Goal: Information Seeking & Learning: Learn about a topic

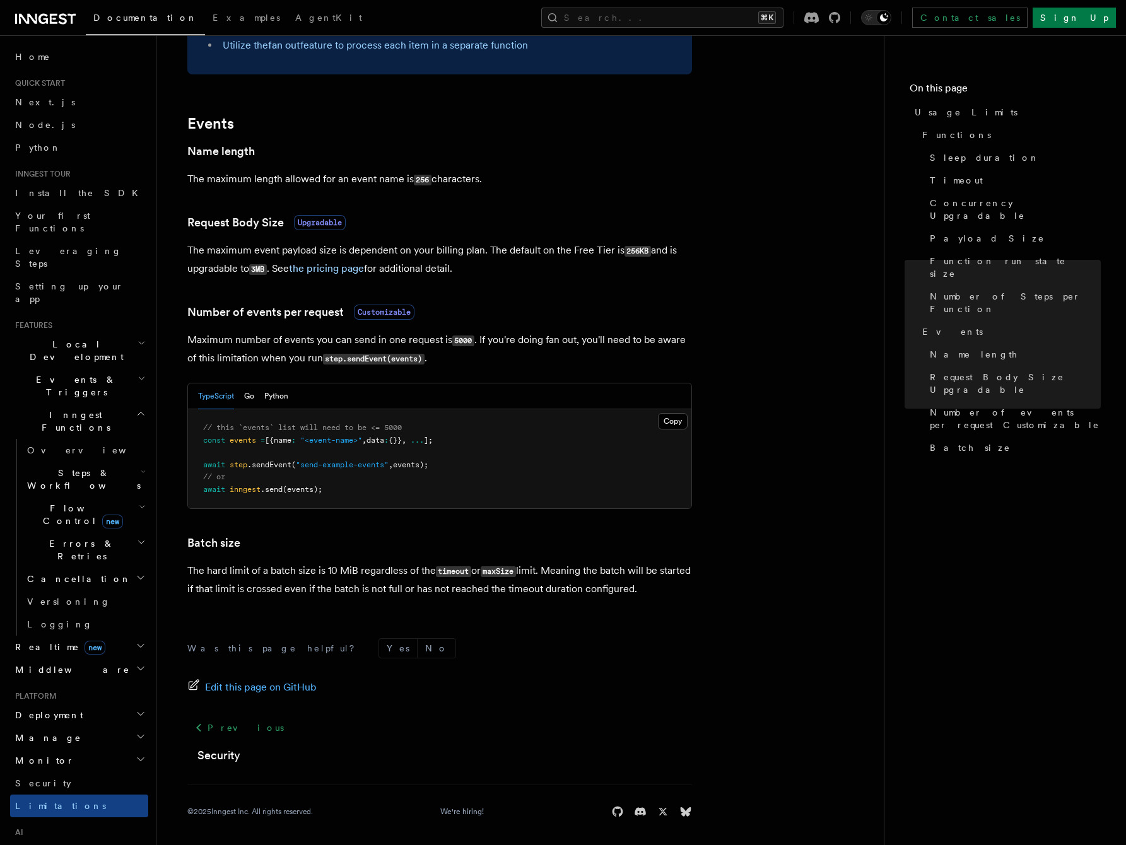
scroll to position [940, 0]
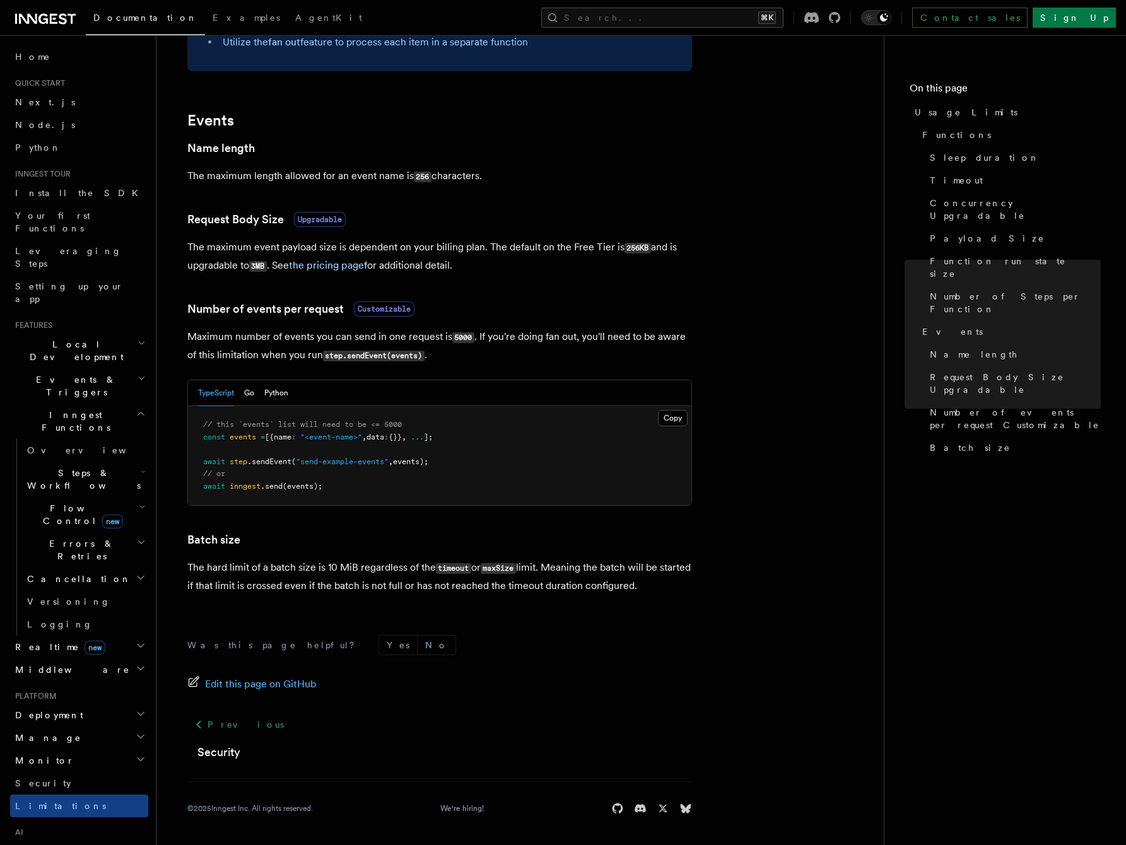
click at [453, 570] on code "timeout" at bounding box center [453, 568] width 35 height 11
copy code "timeout"
click at [671, 20] on button "Search... ⌘K" at bounding box center [662, 18] width 242 height 20
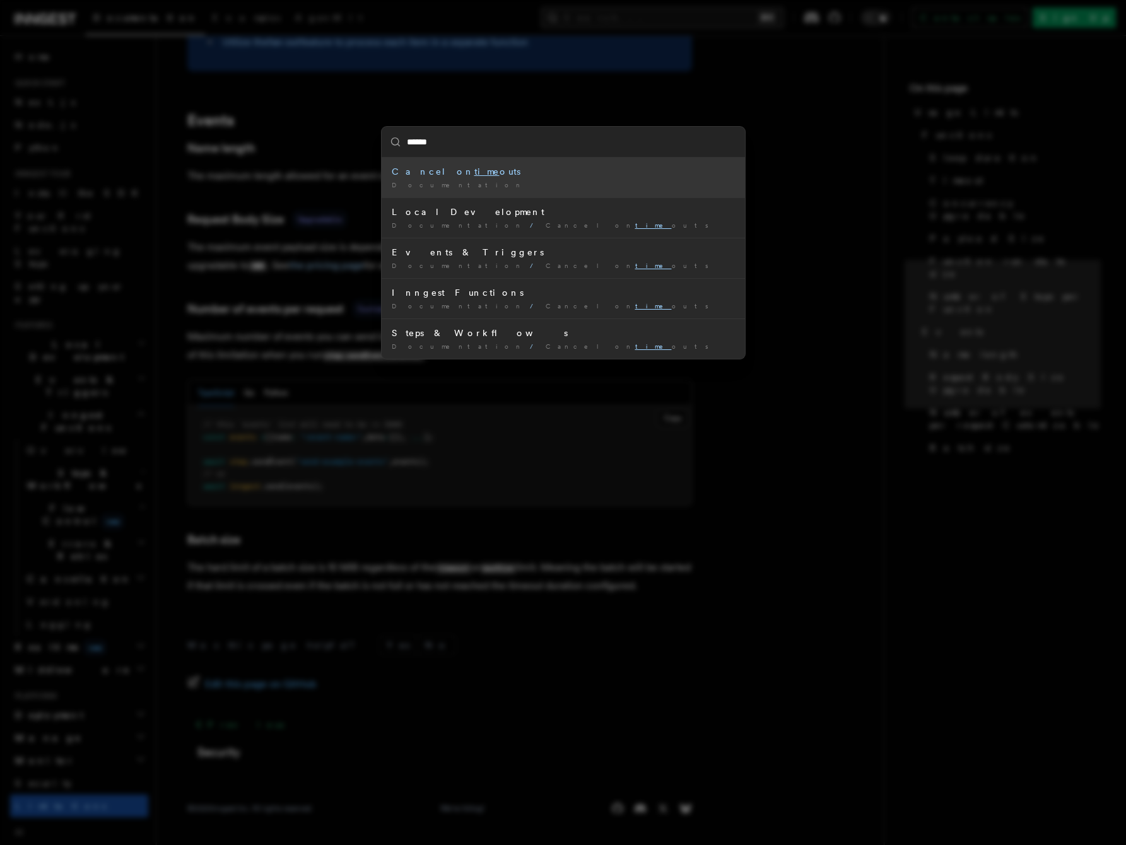
type input "*******"
click at [430, 176] on div "Cancel on timeout s" at bounding box center [563, 171] width 343 height 13
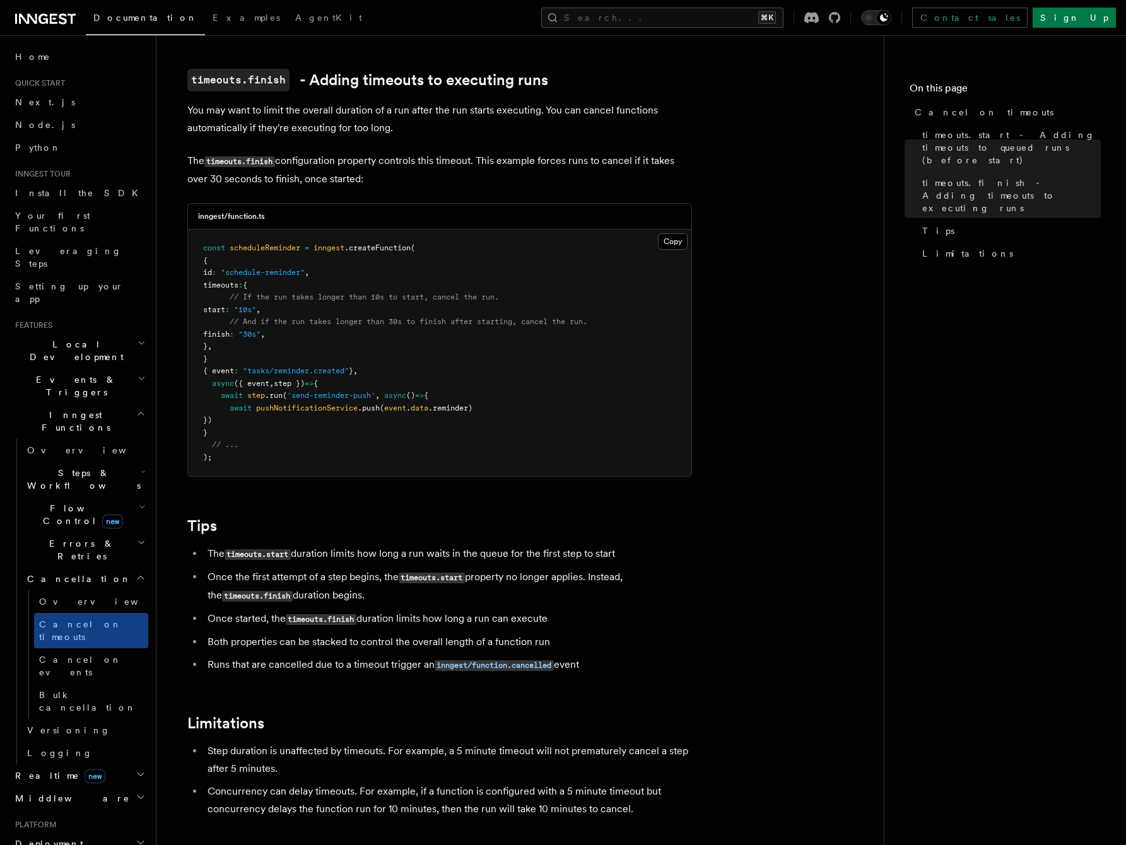
scroll to position [899, 0]
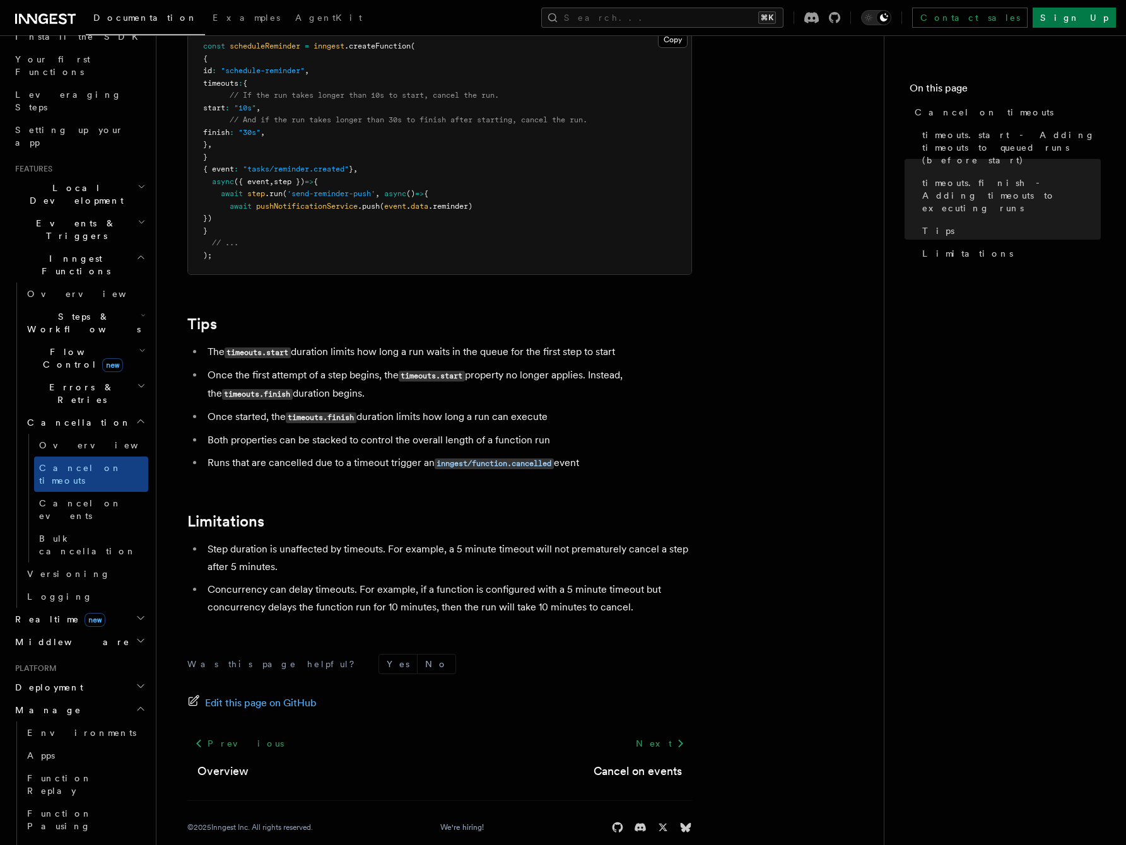
scroll to position [157, 0]
click at [82, 808] on span "Function Pausing" at bounding box center [59, 819] width 65 height 23
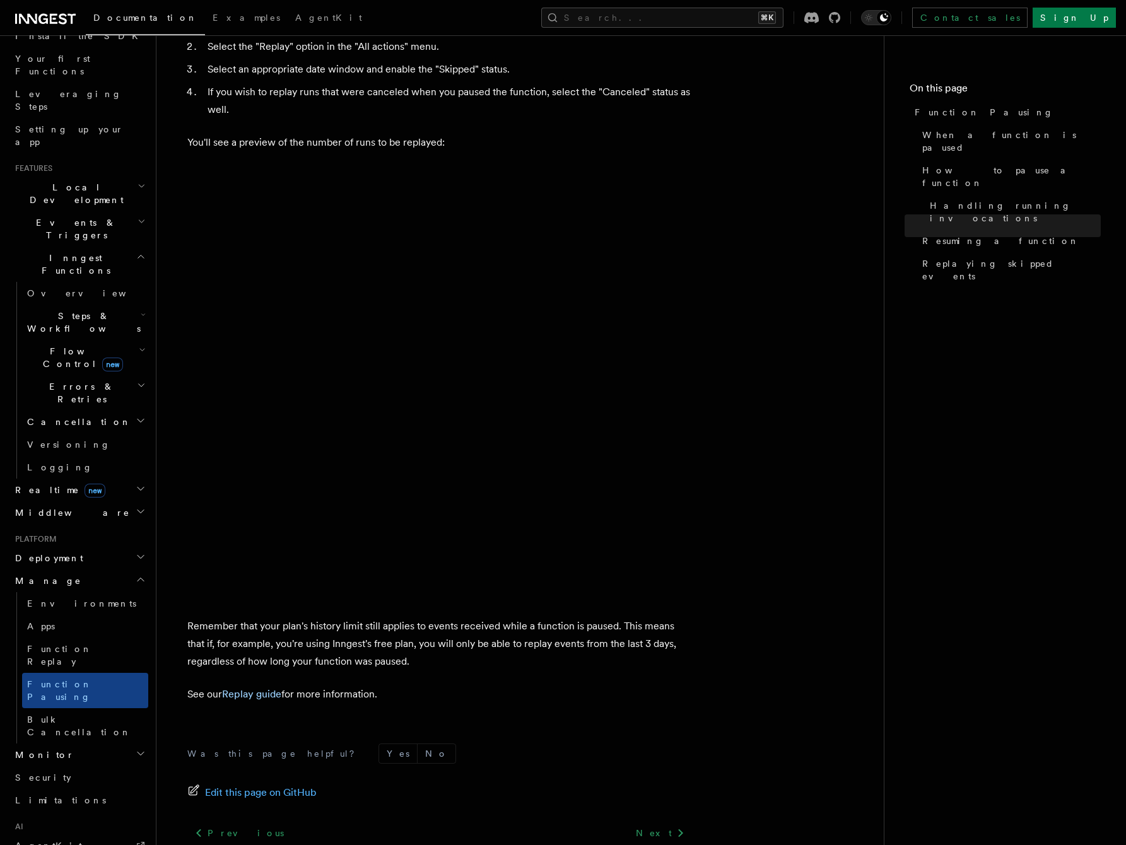
scroll to position [1986, 0]
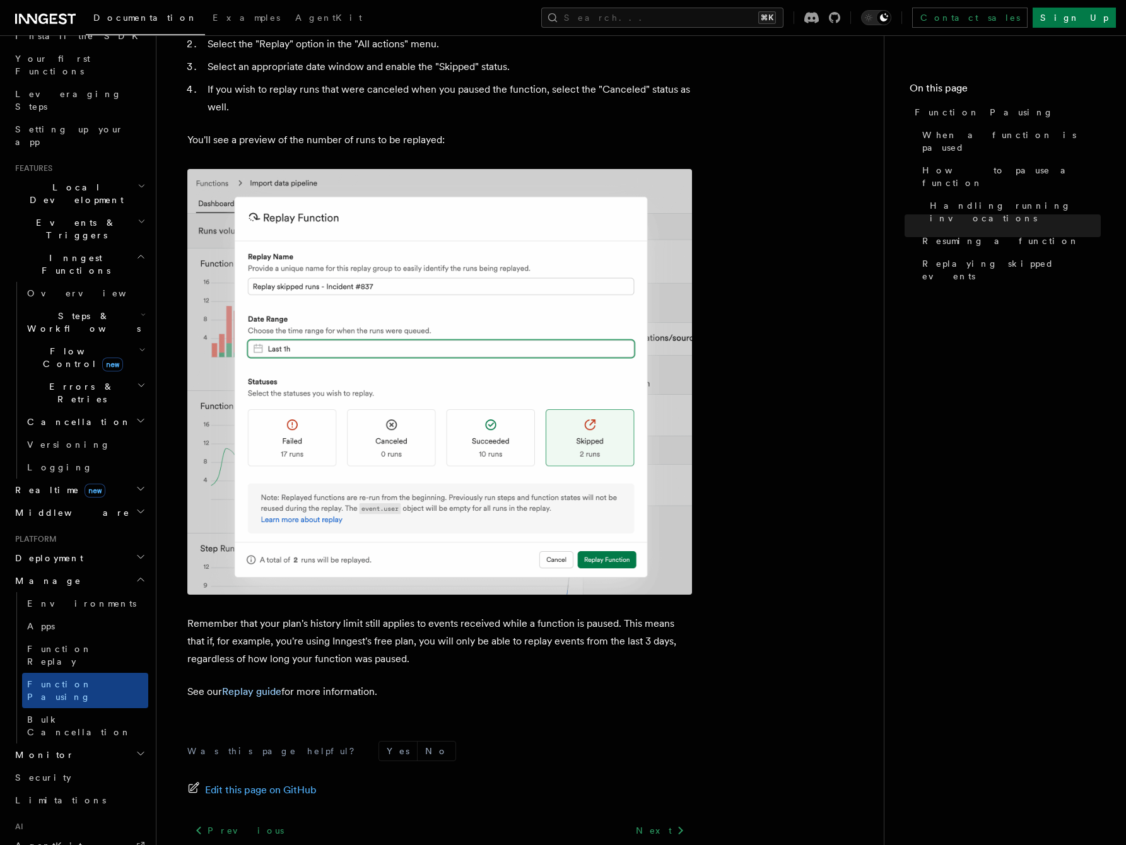
click at [141, 749] on icon "button" at bounding box center [141, 754] width 10 height 10
click at [84, 773] on span "Observability & metrics" at bounding box center [92, 784] width 130 height 23
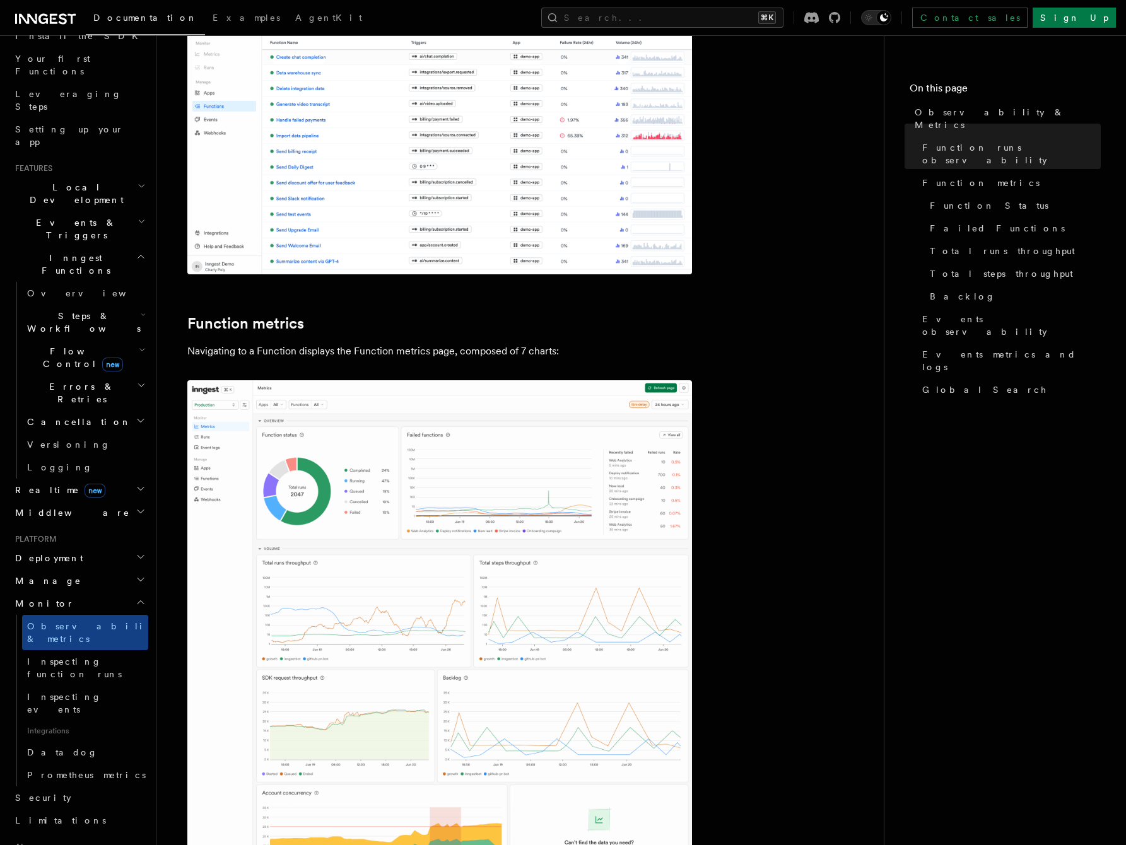
scroll to position [386, 0]
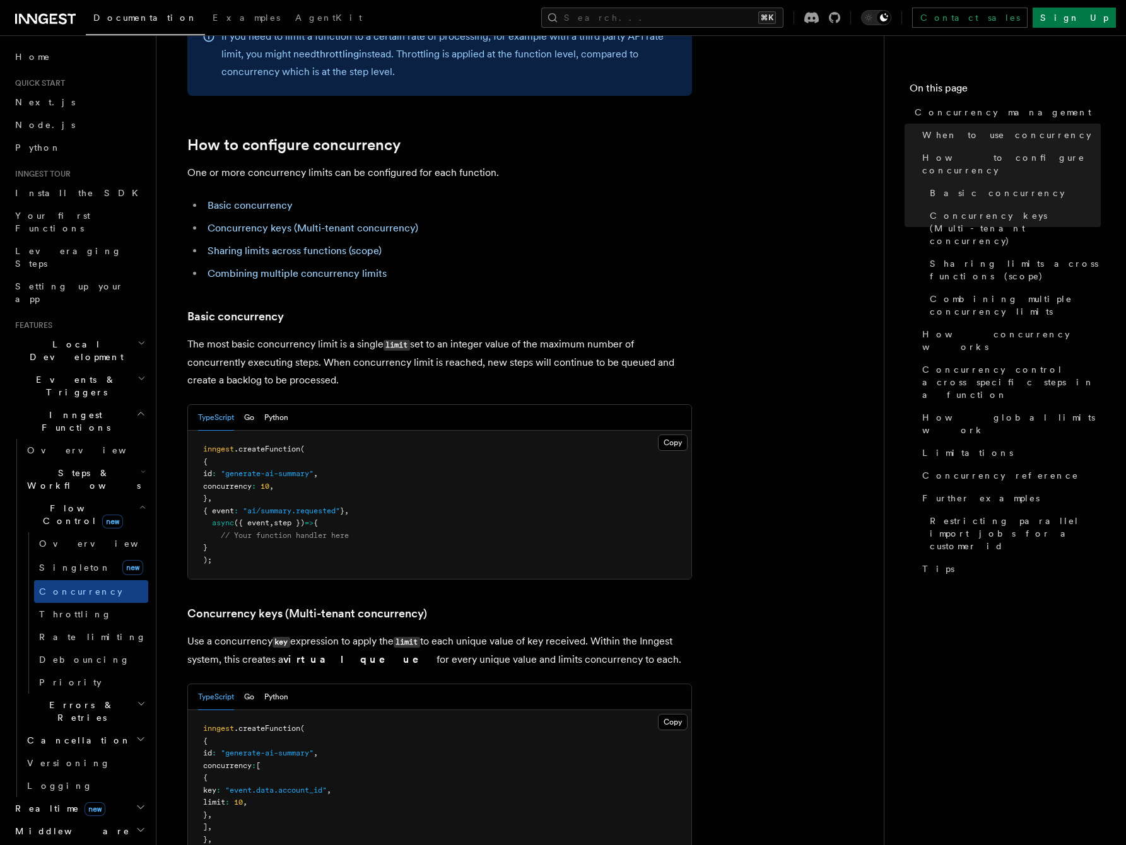
scroll to position [605, 0]
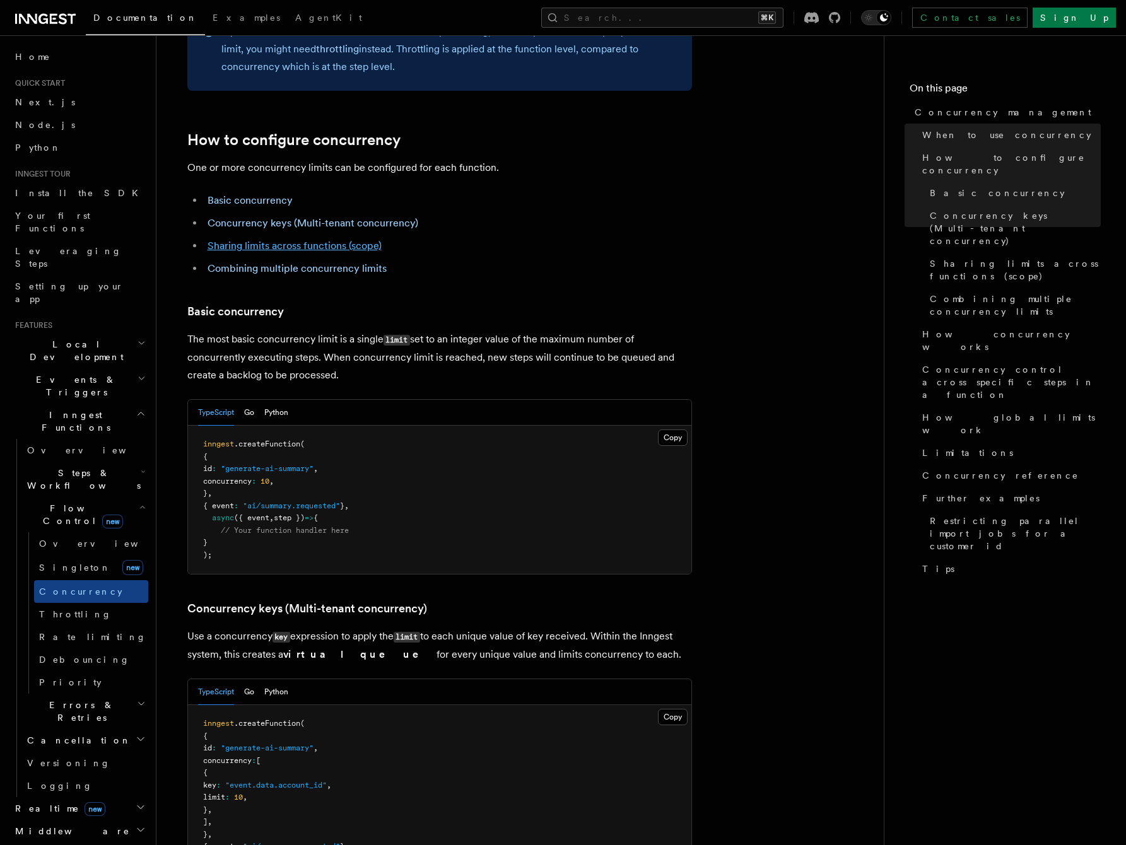
click at [334, 240] on link "Sharing limits across functions (scope)" at bounding box center [294, 246] width 174 height 12
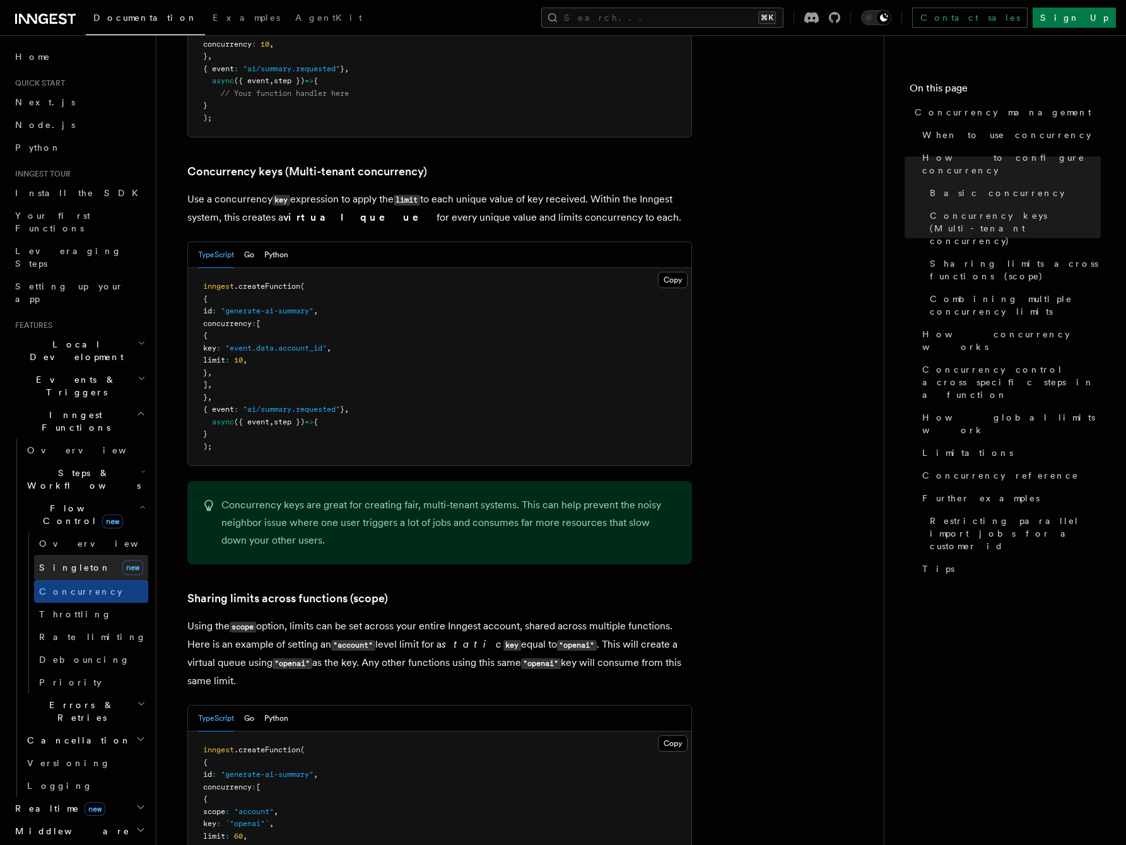
scroll to position [1121, 0]
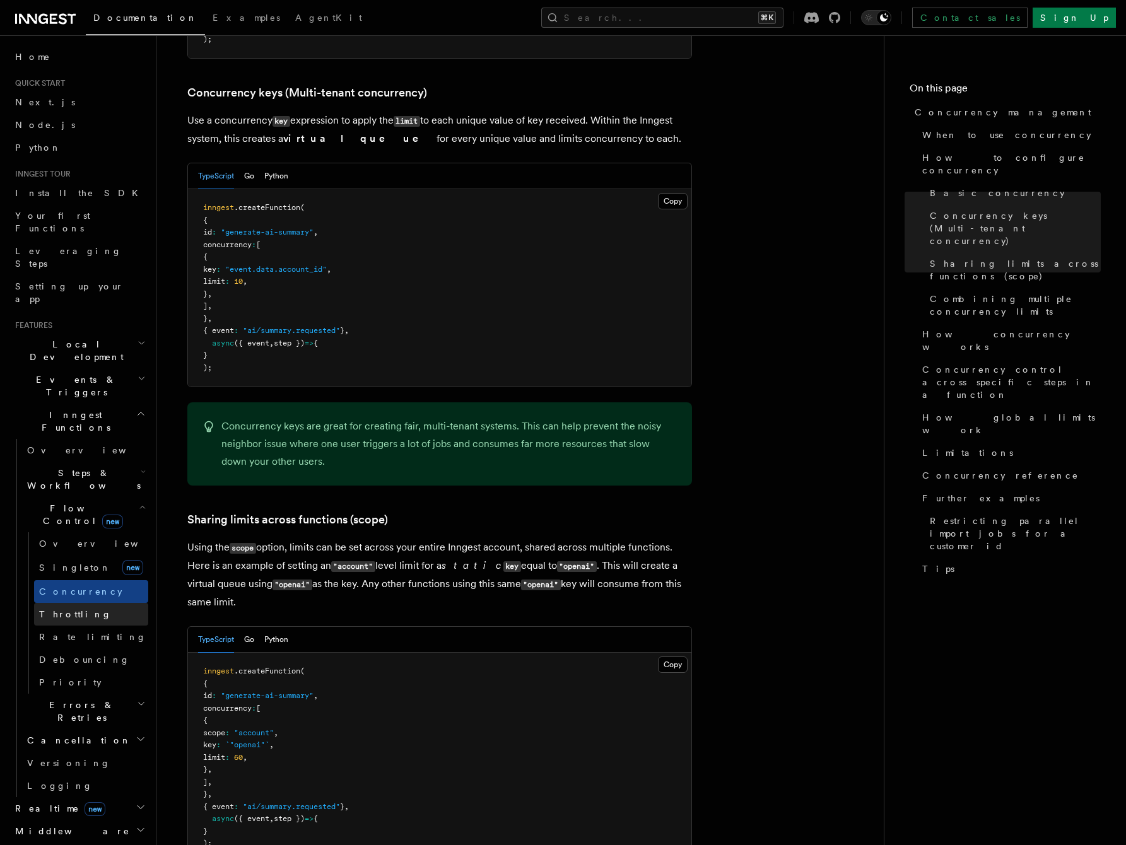
click at [57, 609] on span "Throttling" at bounding box center [75, 614] width 73 height 10
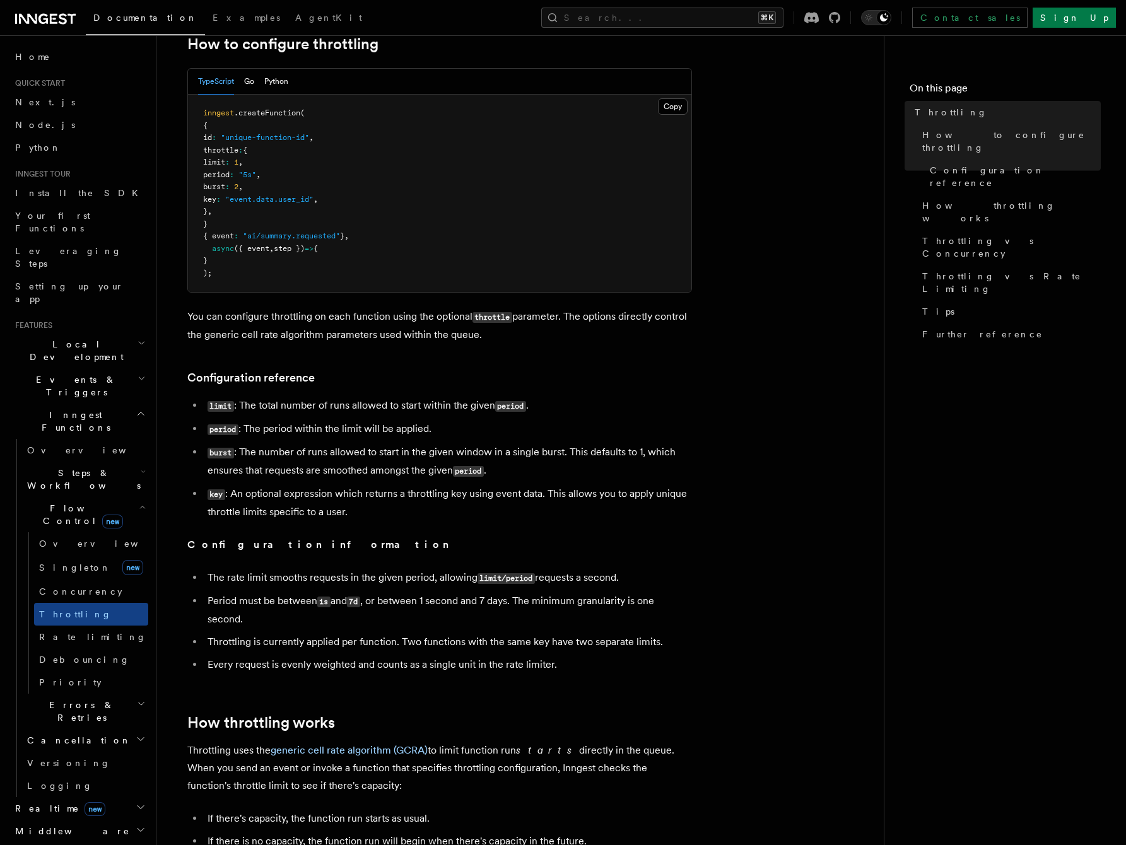
scroll to position [271, 0]
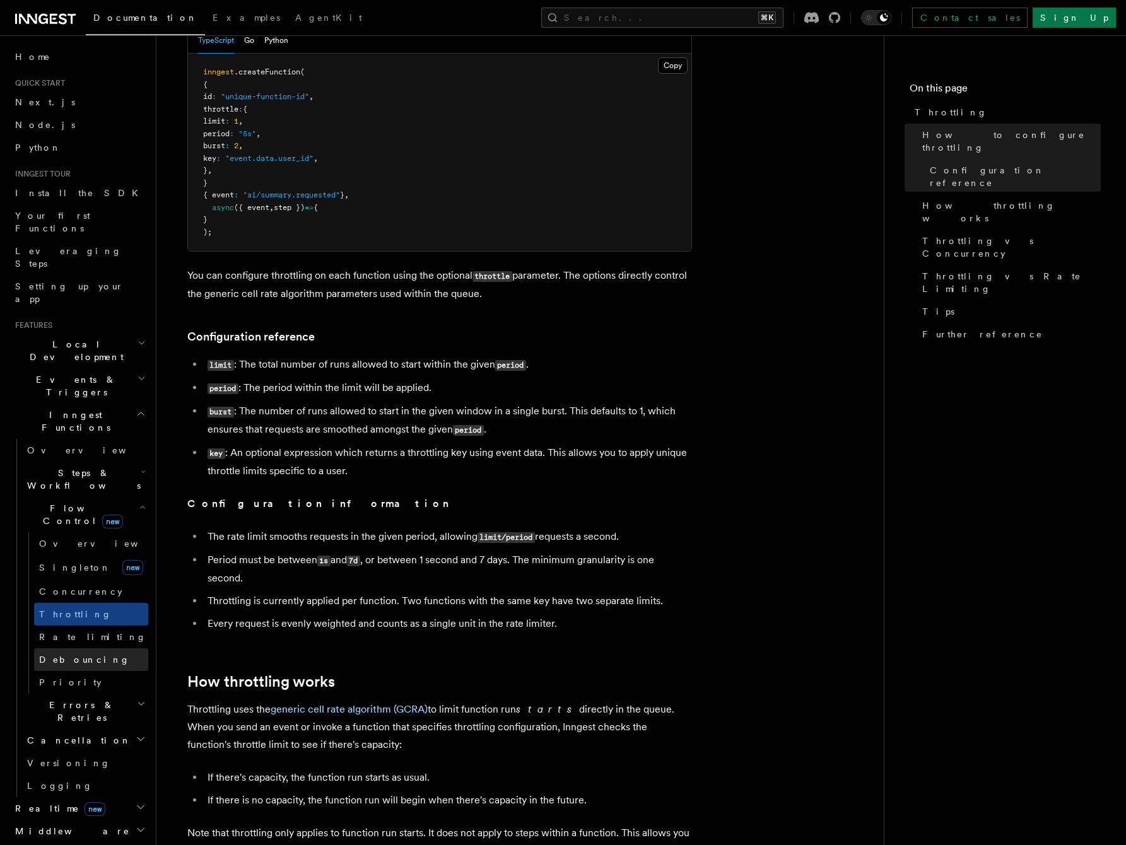
click at [65, 655] on span "Debouncing" at bounding box center [84, 660] width 91 height 10
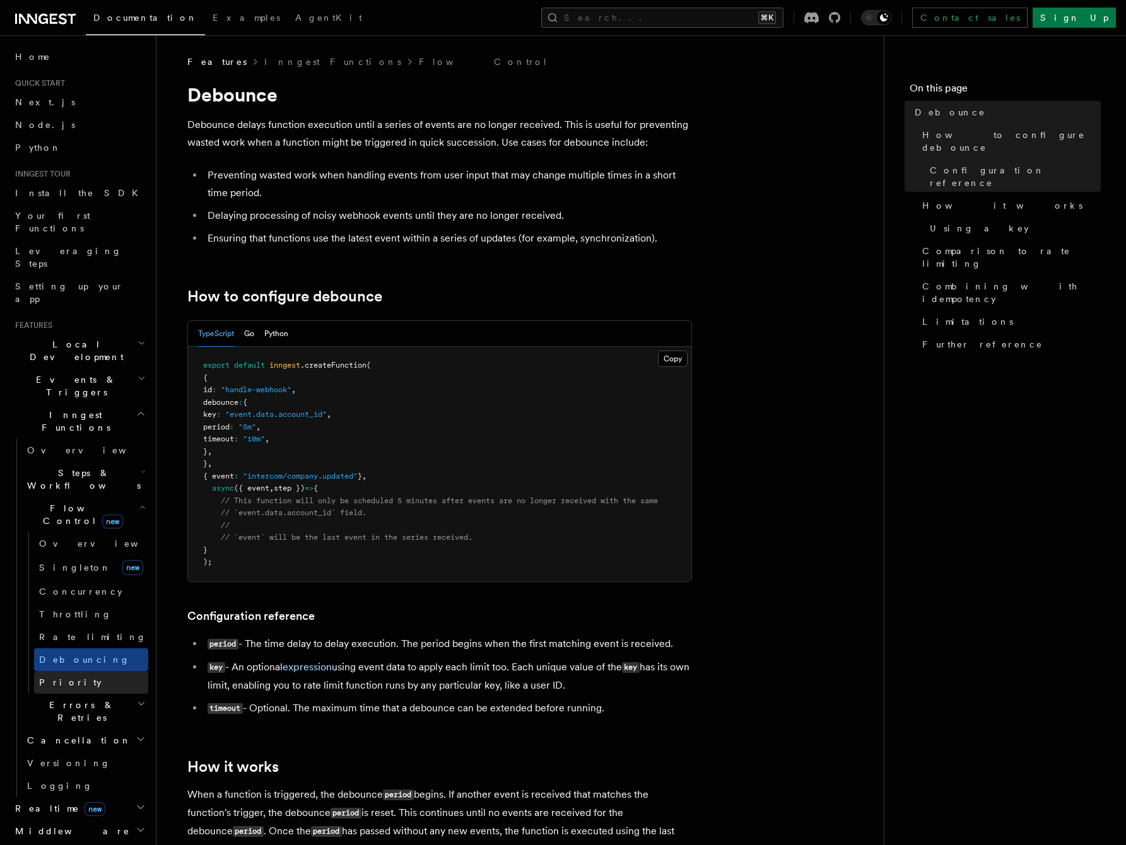
click at [57, 677] on span "Priority" at bounding box center [70, 682] width 62 height 10
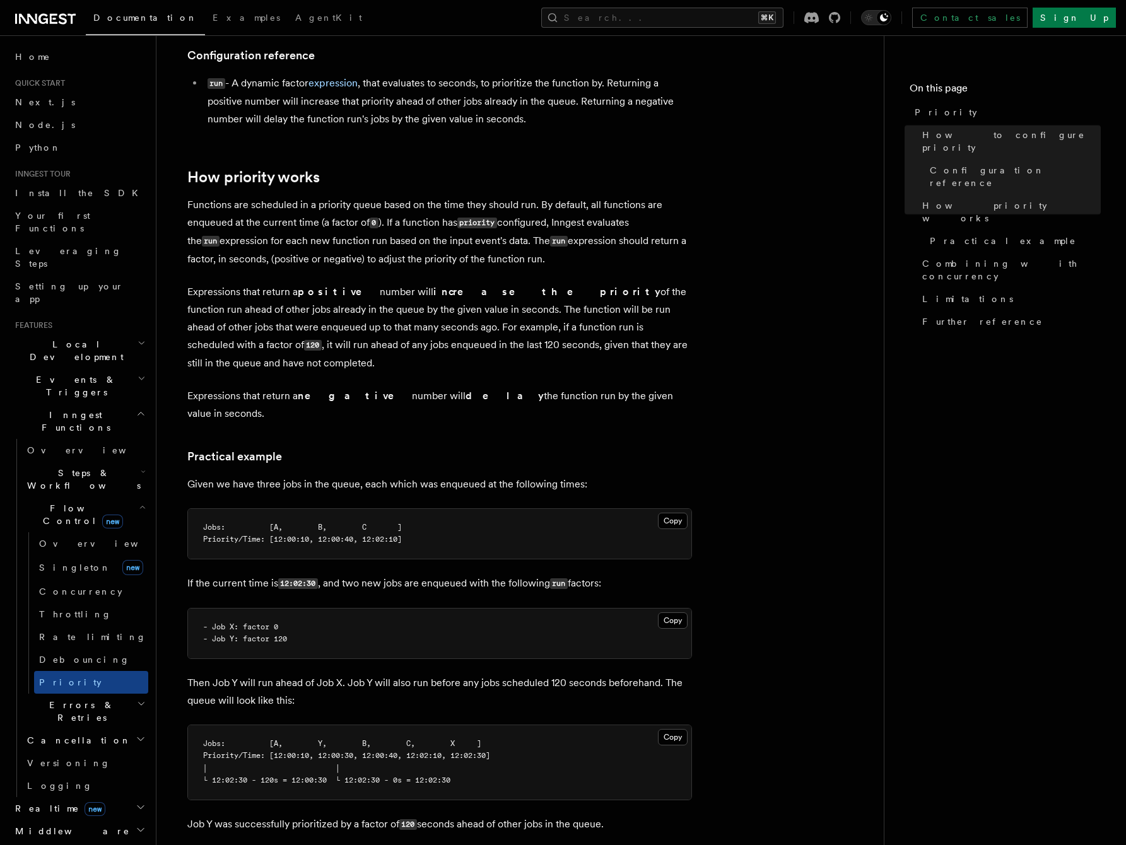
scroll to position [543, 0]
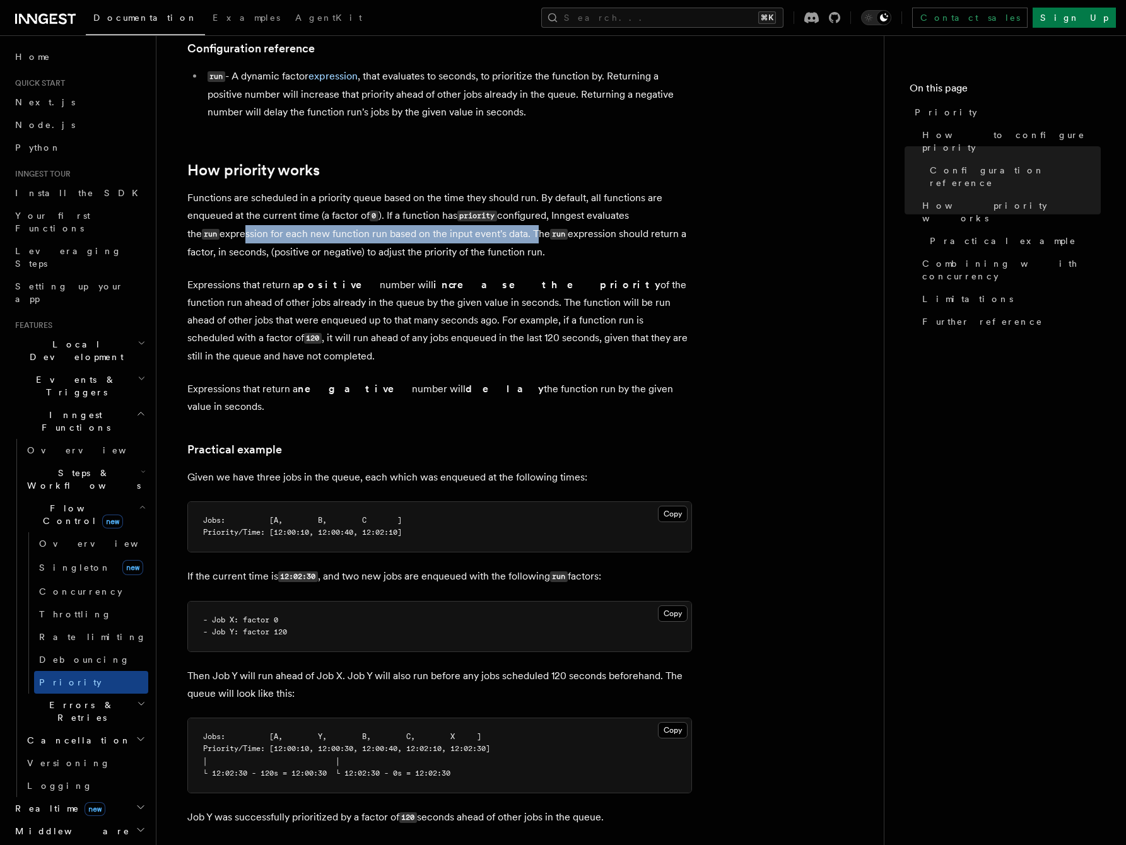
drag, startPoint x: 206, startPoint y: 236, endPoint x: 498, endPoint y: 241, distance: 292.0
click at [498, 241] on p "Functions are scheduled in a priority queue based on the time they should run. …" at bounding box center [439, 225] width 504 height 72
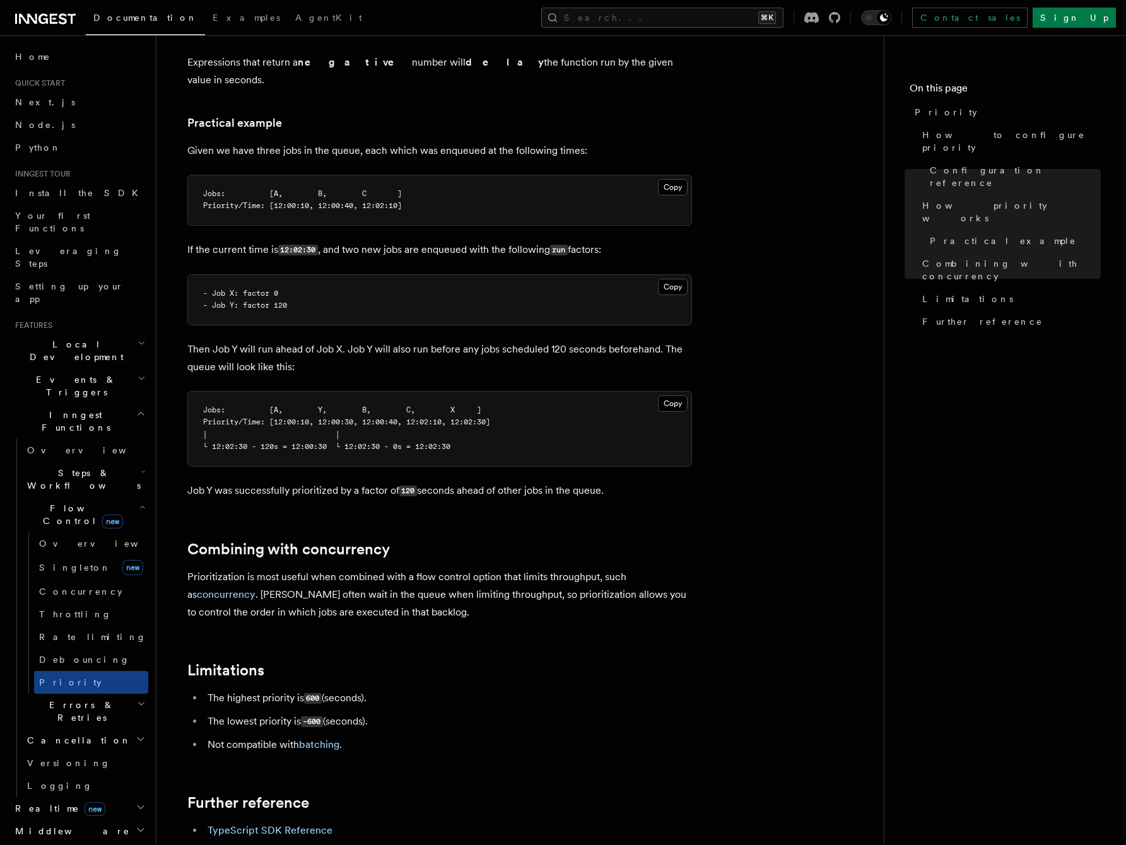
scroll to position [877, 0]
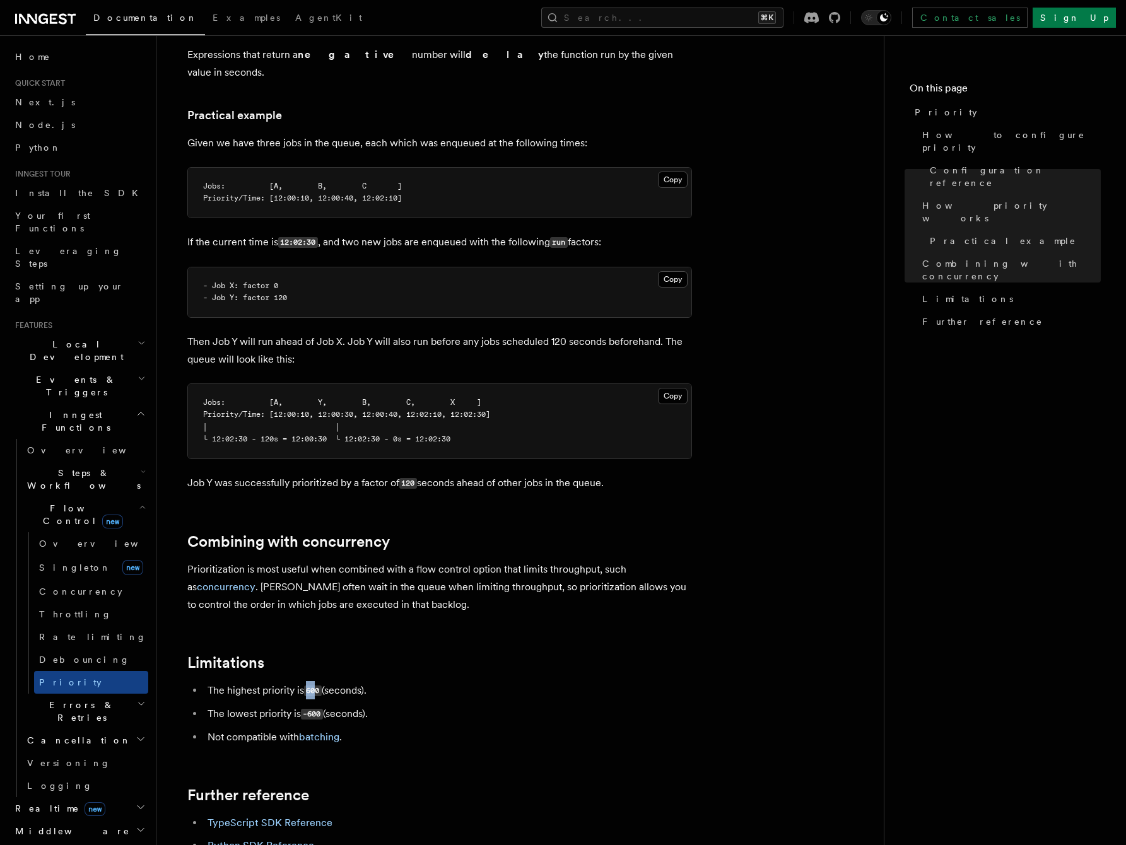
drag, startPoint x: 316, startPoint y: 672, endPoint x: 308, endPoint y: 672, distance: 8.2
click at [308, 685] on code "600" at bounding box center [313, 690] width 18 height 11
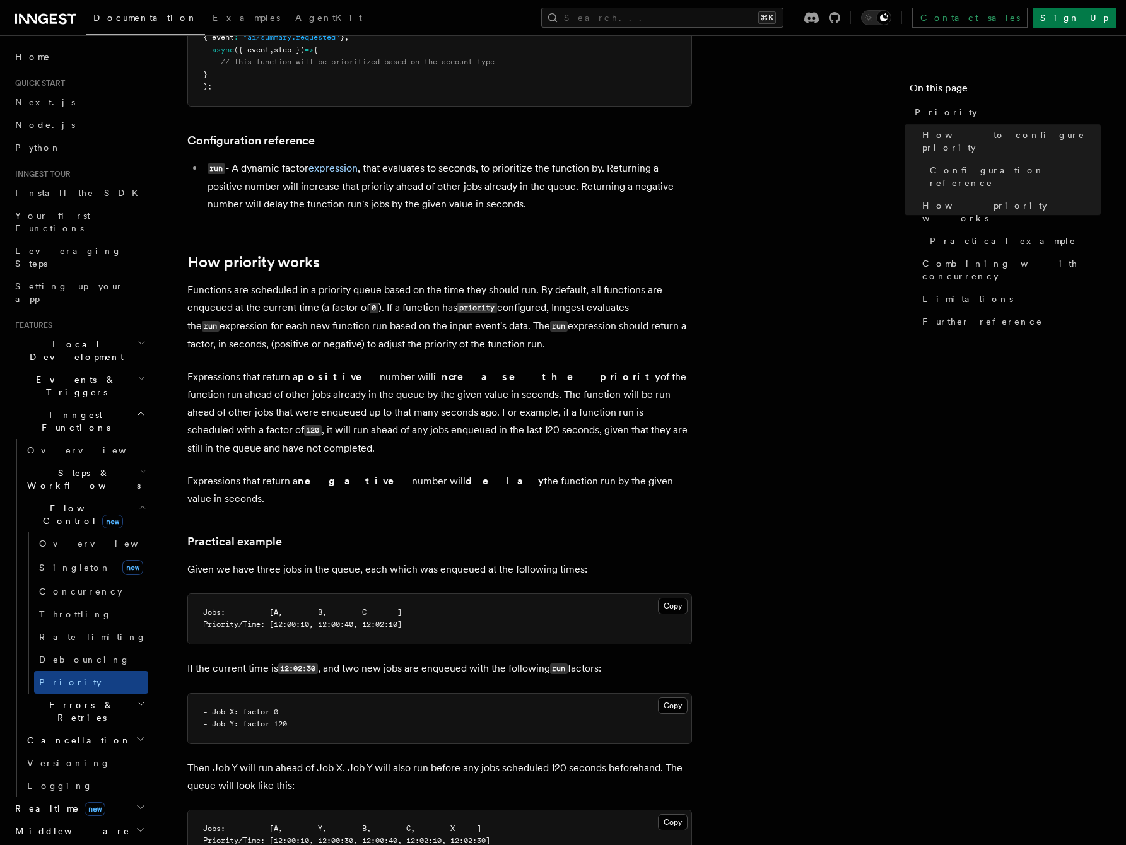
scroll to position [551, 0]
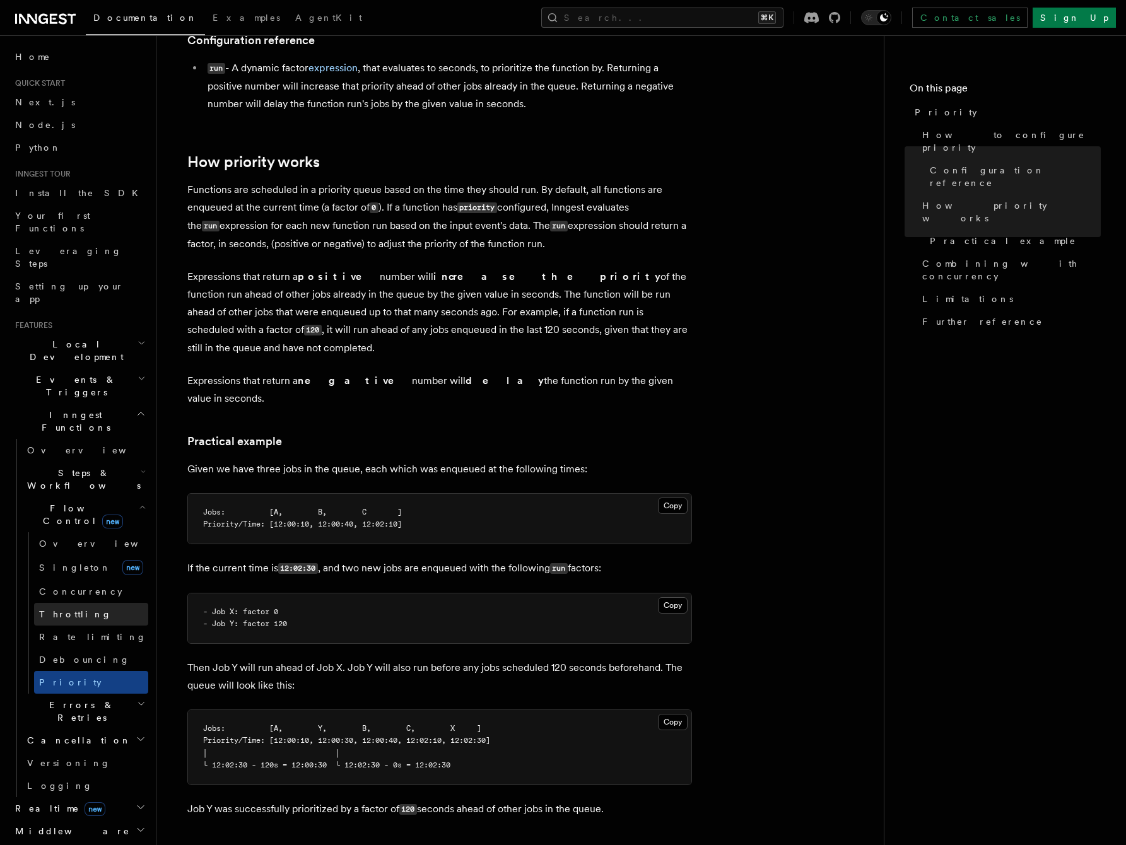
click at [61, 609] on span "Throttling" at bounding box center [75, 614] width 73 height 10
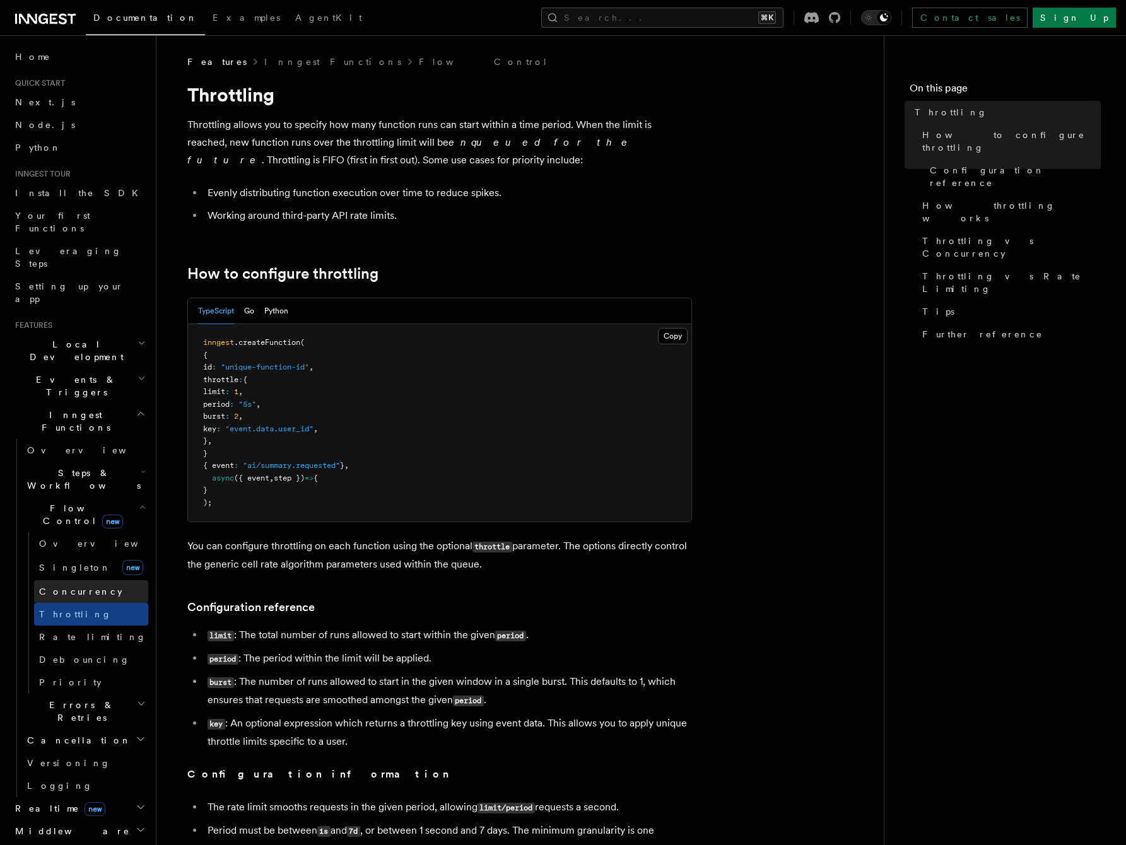
click at [83, 586] on span "Concurrency" at bounding box center [80, 591] width 83 height 10
click at [81, 555] on link "Singleton new" at bounding box center [91, 567] width 114 height 25
click at [53, 677] on span "Priority" at bounding box center [70, 682] width 62 height 10
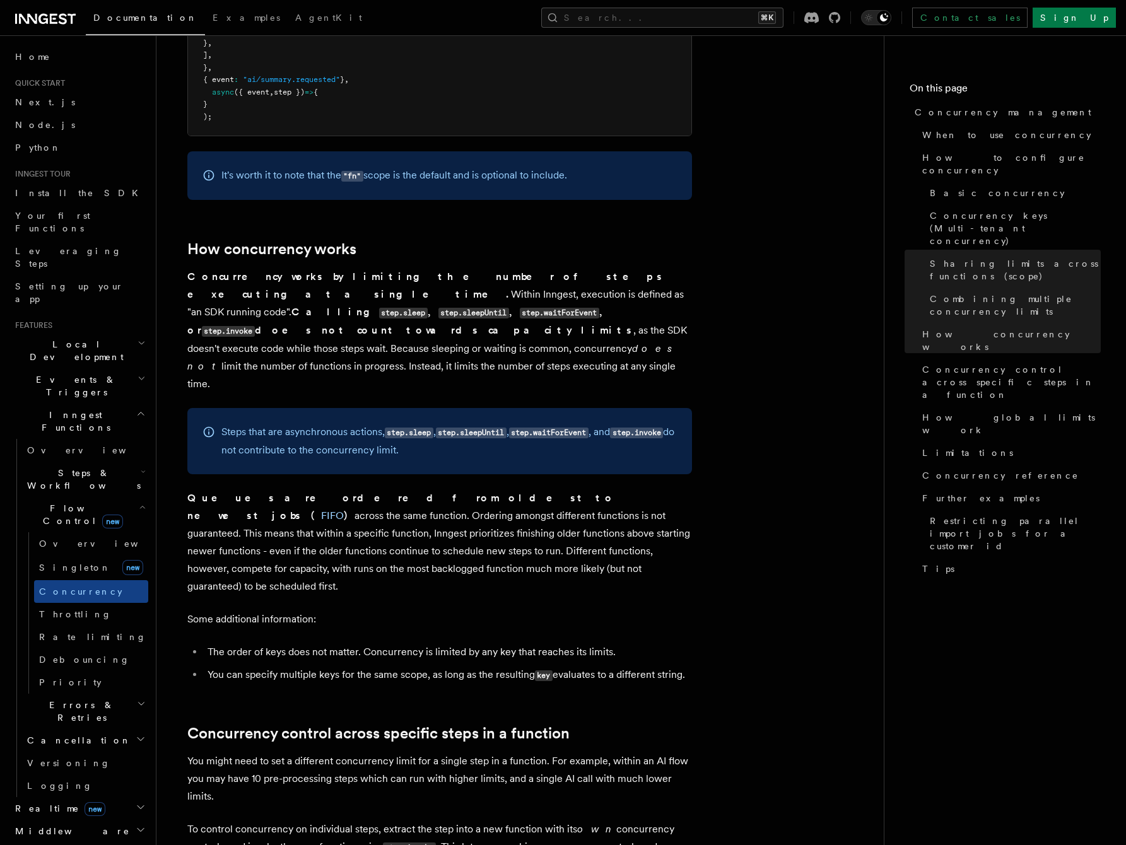
scroll to position [3091, 0]
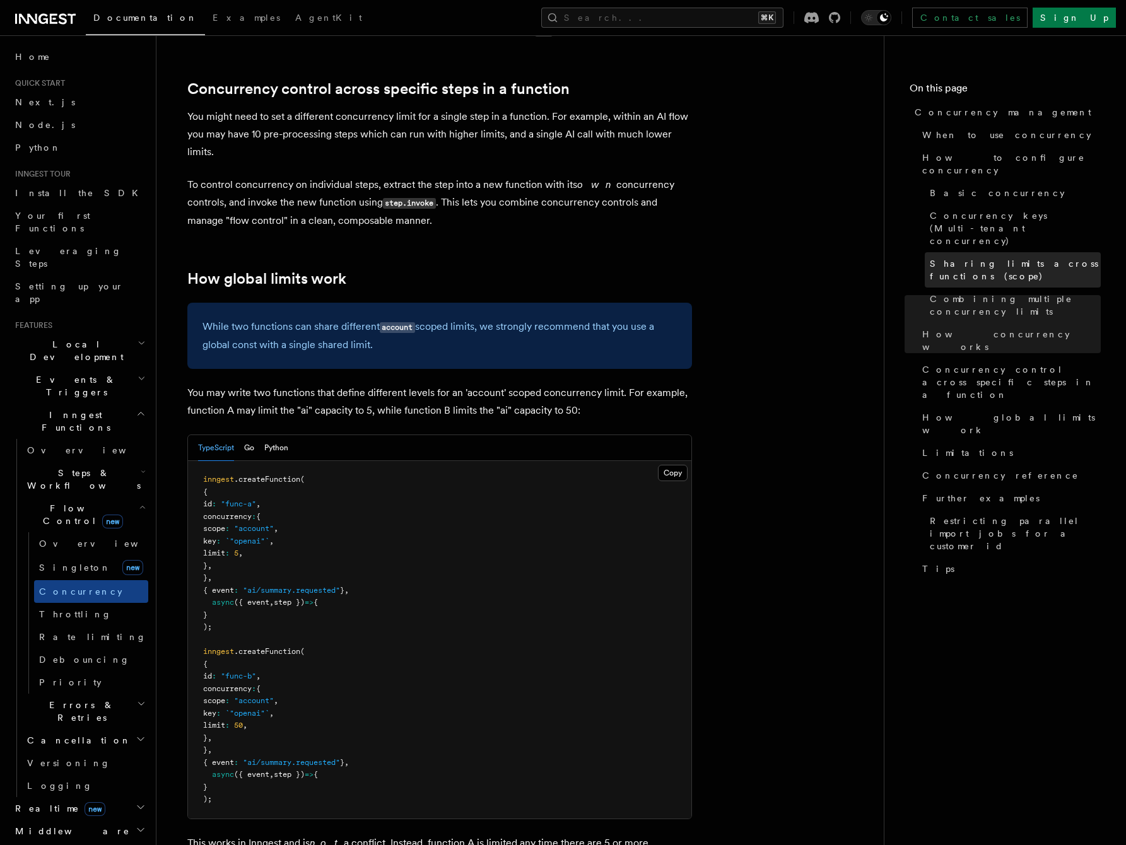
click at [1008, 257] on span "Sharing limits across functions (scope)" at bounding box center [1015, 269] width 171 height 25
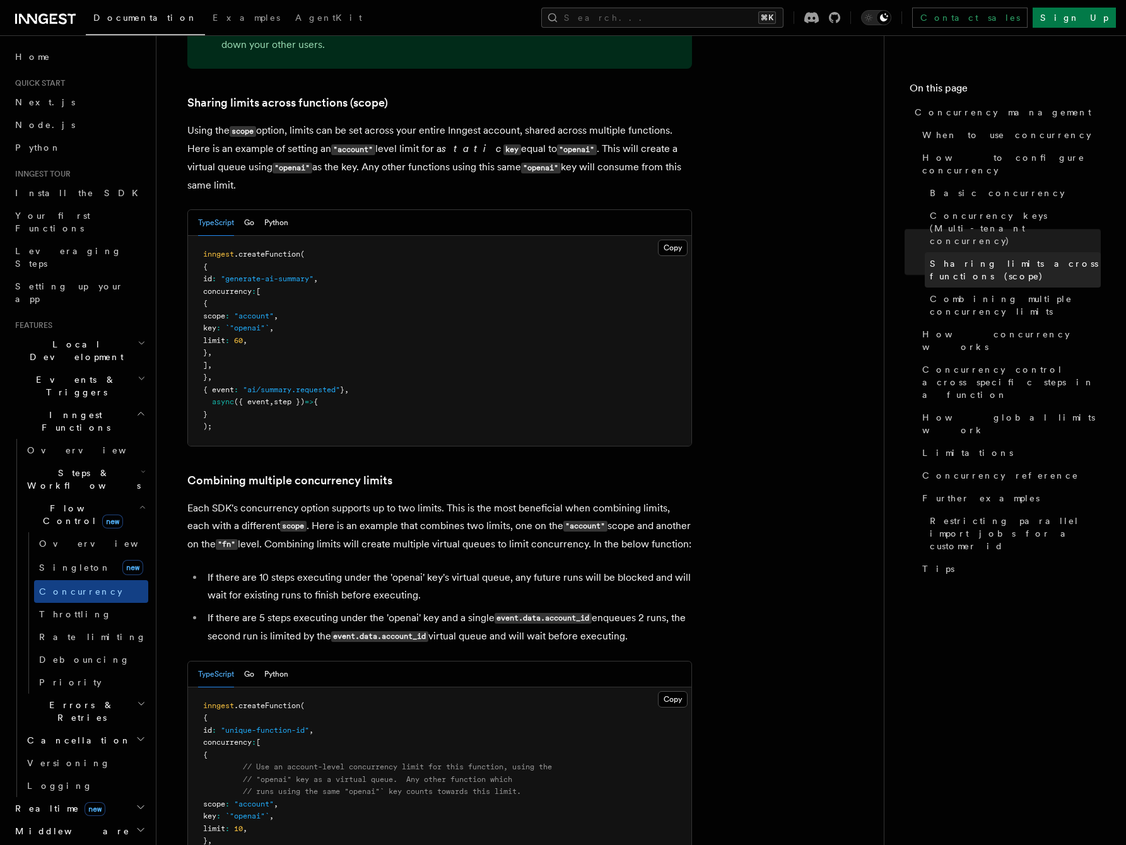
scroll to position [1519, 0]
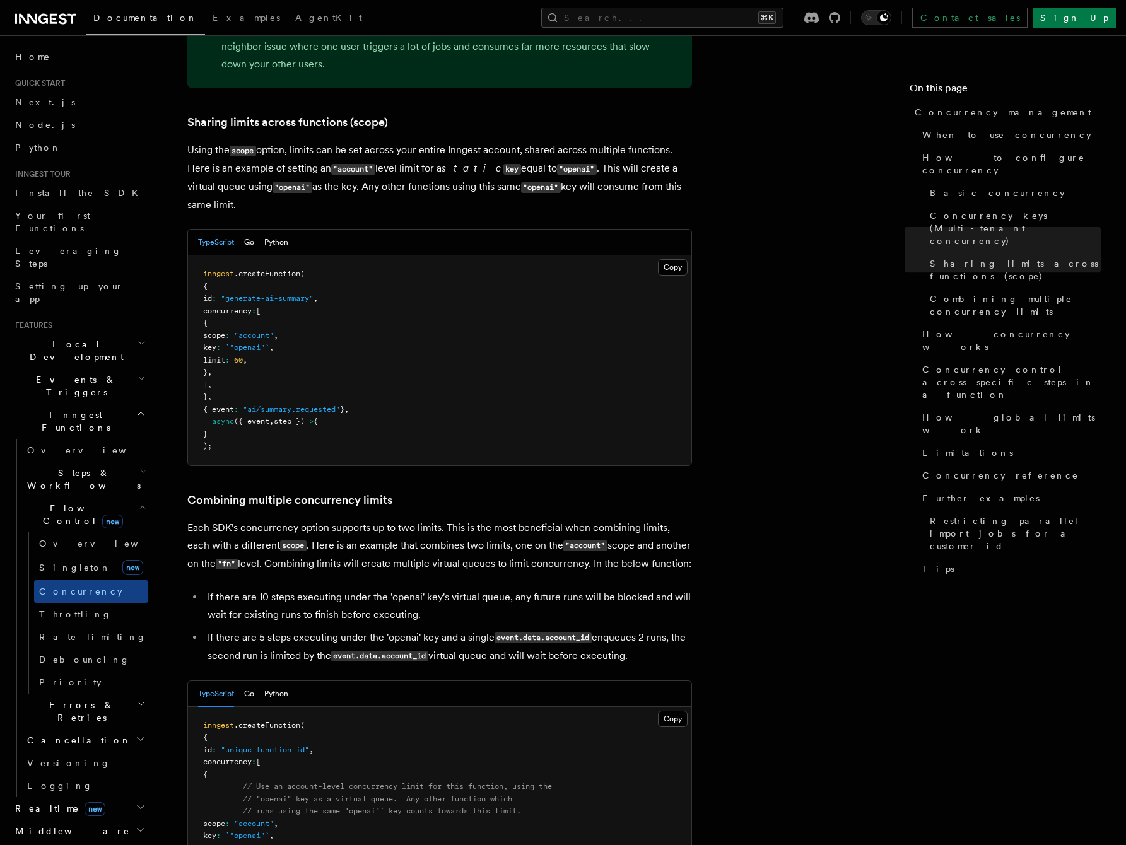
click at [405, 255] on pre "inngest .createFunction ( { id : "generate-ai-summary" , concurrency : [ { scop…" at bounding box center [439, 360] width 503 height 210
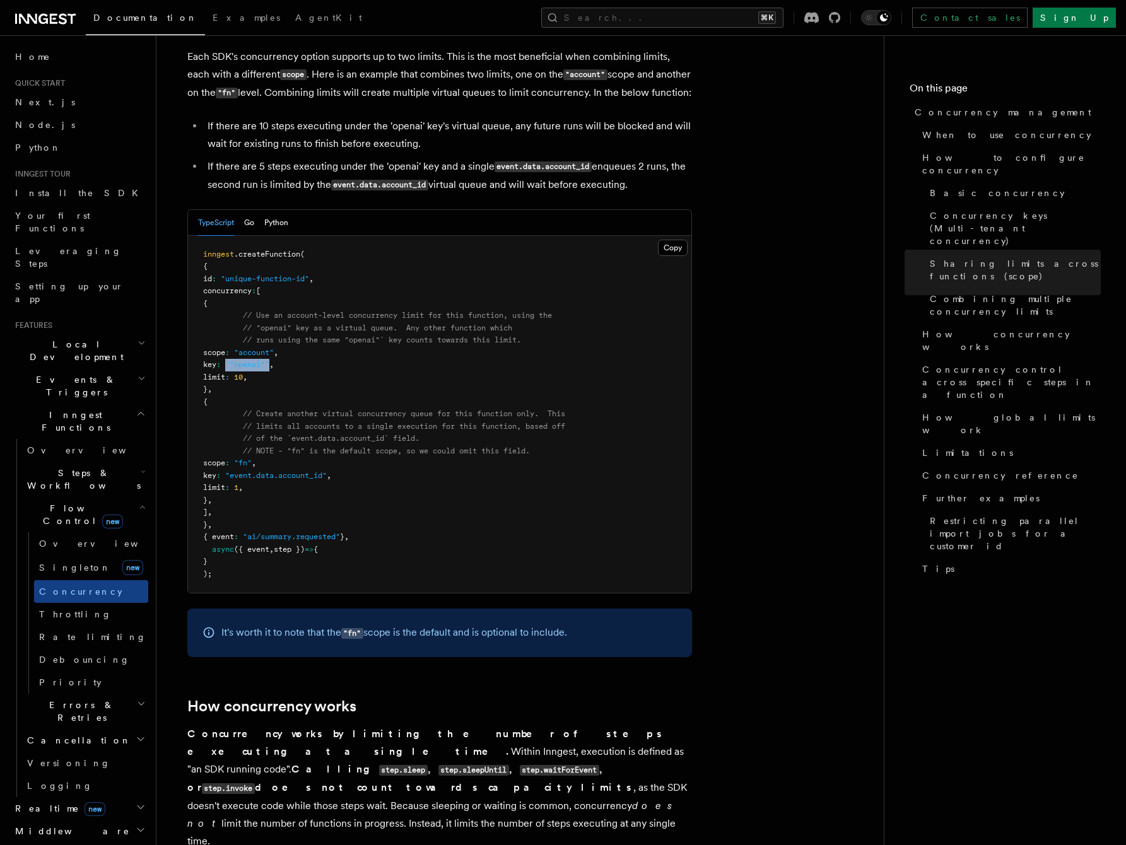
drag, startPoint x: 267, startPoint y: 311, endPoint x: 313, endPoint y: 315, distance: 46.2
click at [274, 360] on span "key : `"openai"` ," at bounding box center [238, 364] width 71 height 9
copy span "`"openai"`"
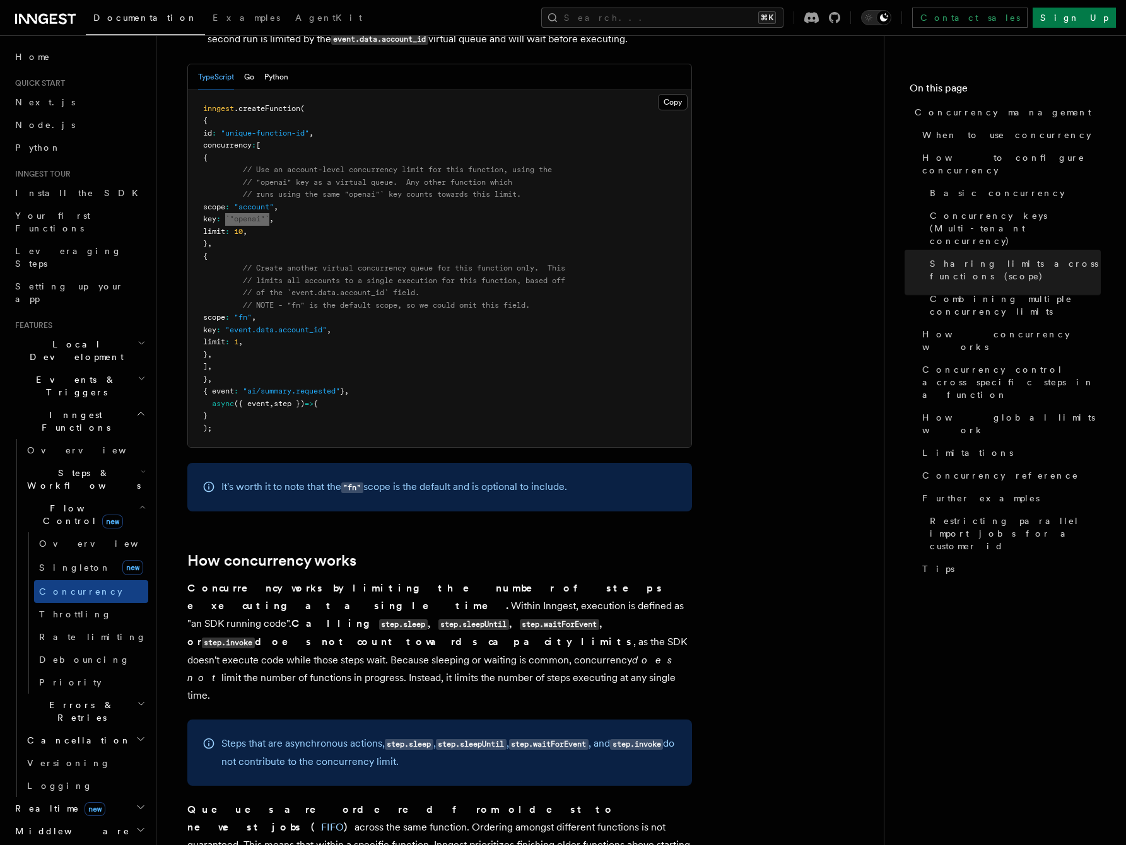
scroll to position [2247, 0]
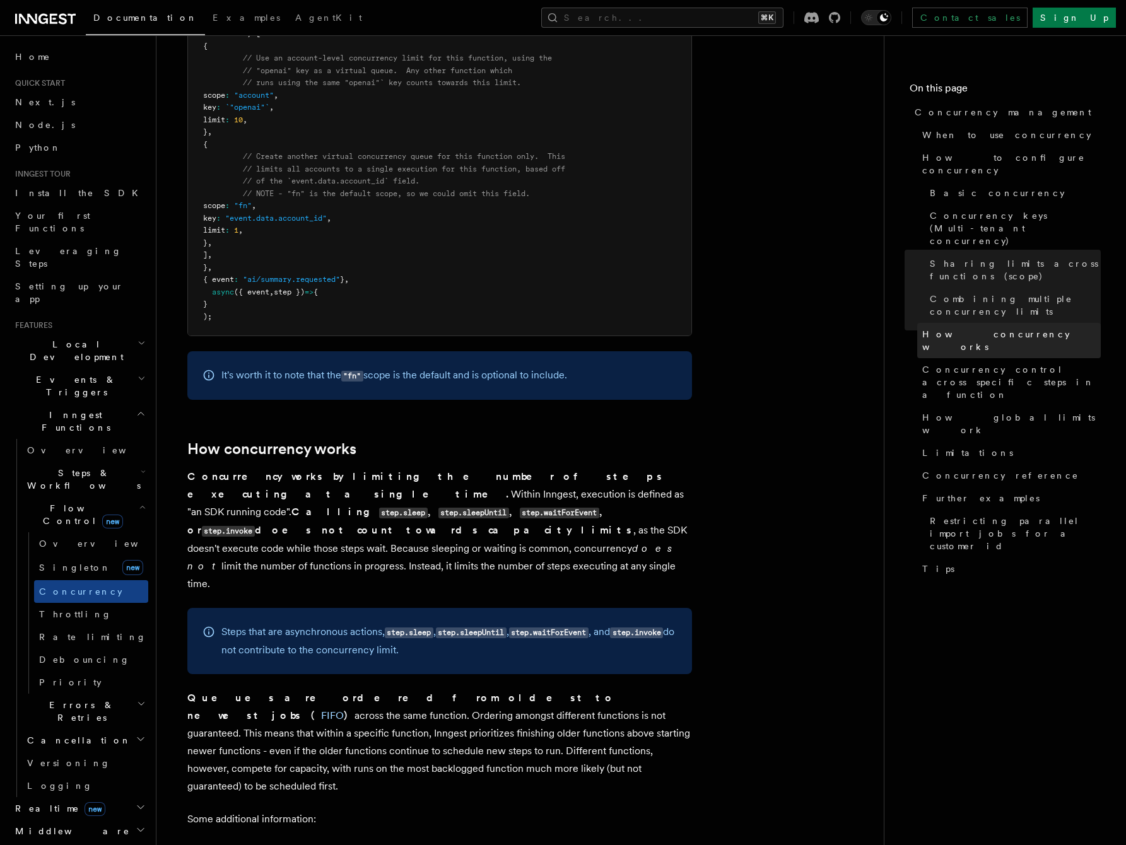
click at [955, 328] on span "How concurrency works" at bounding box center [1011, 340] width 178 height 25
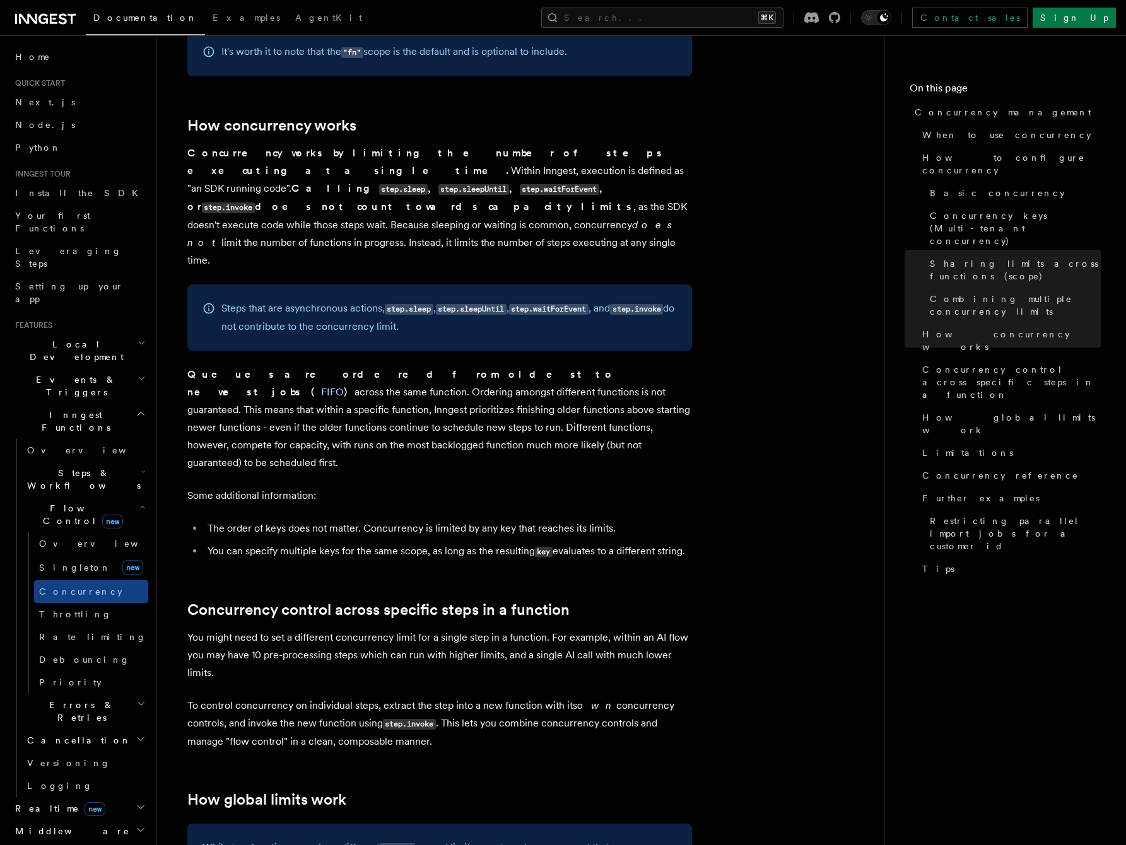
scroll to position [2574, 0]
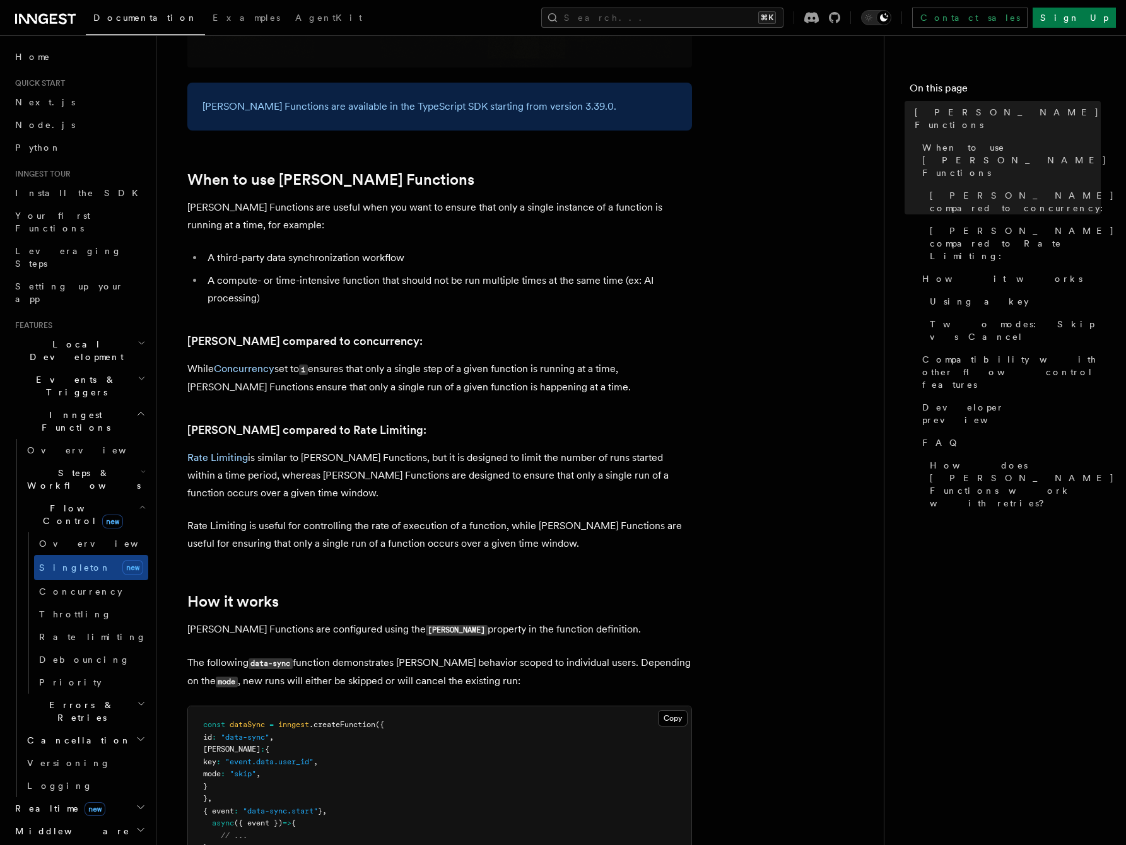
scroll to position [459, 0]
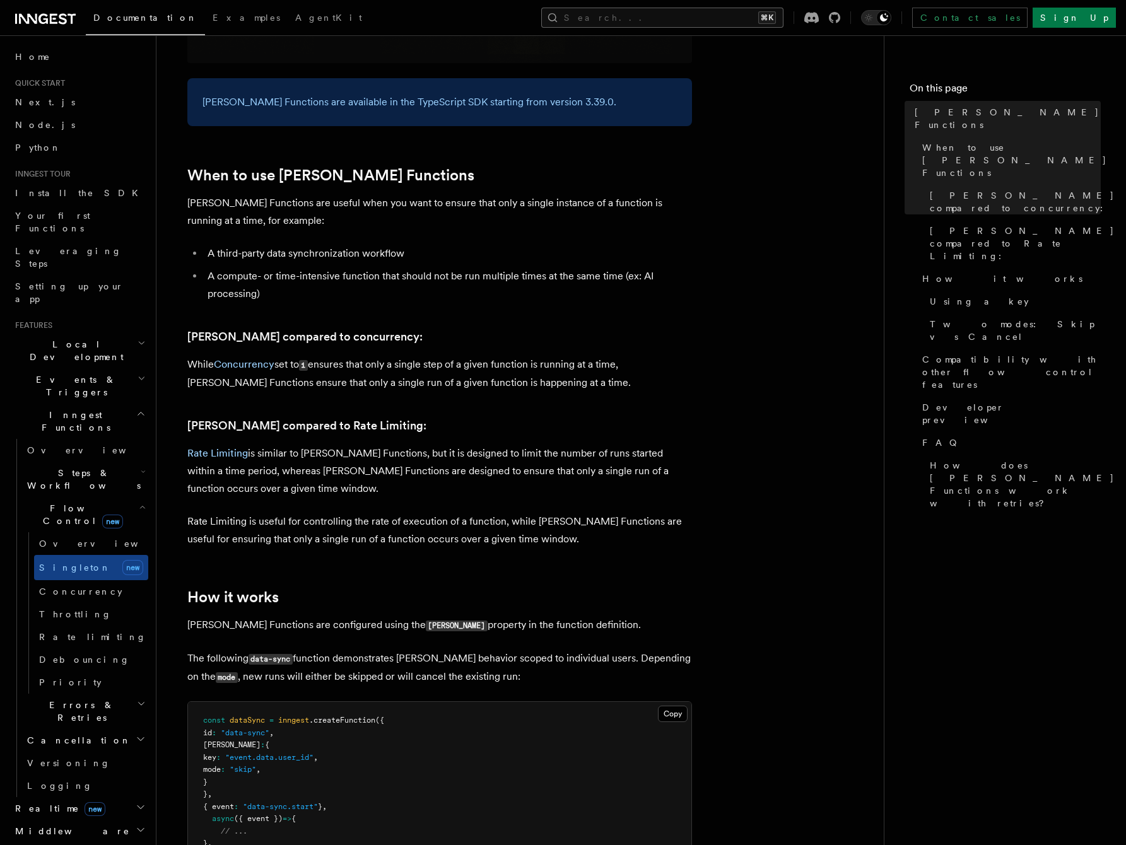
click at [680, 15] on button "Search... ⌘K" at bounding box center [662, 18] width 242 height 20
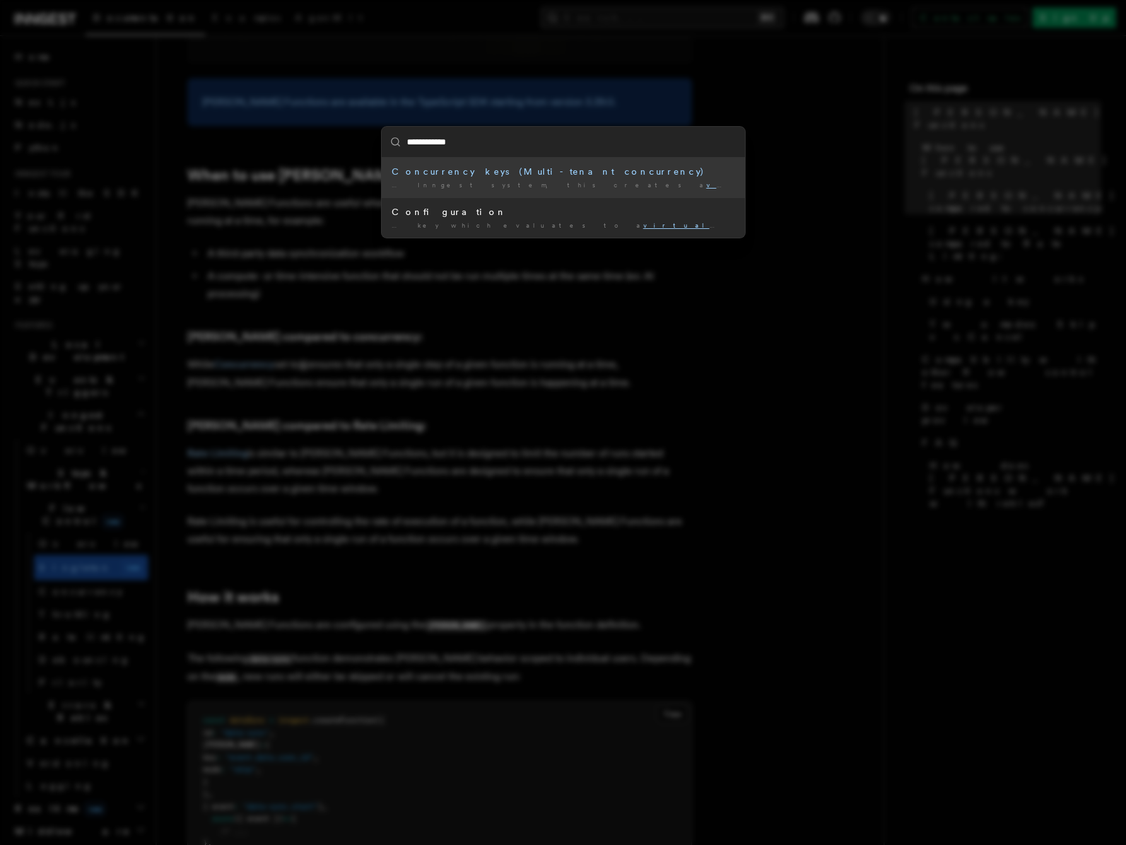
type input "**********"
click at [706, 185] on mark "virtual" at bounding box center [739, 185] width 66 height 8
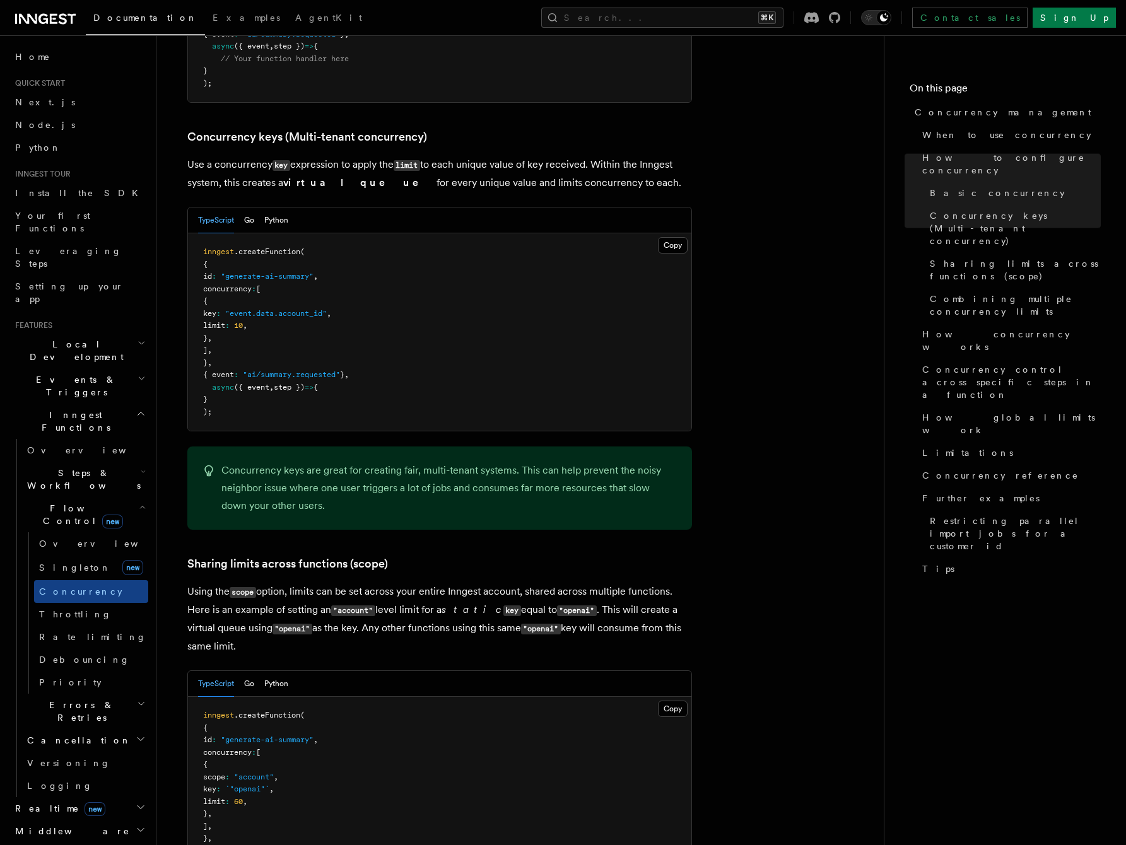
scroll to position [1092, 0]
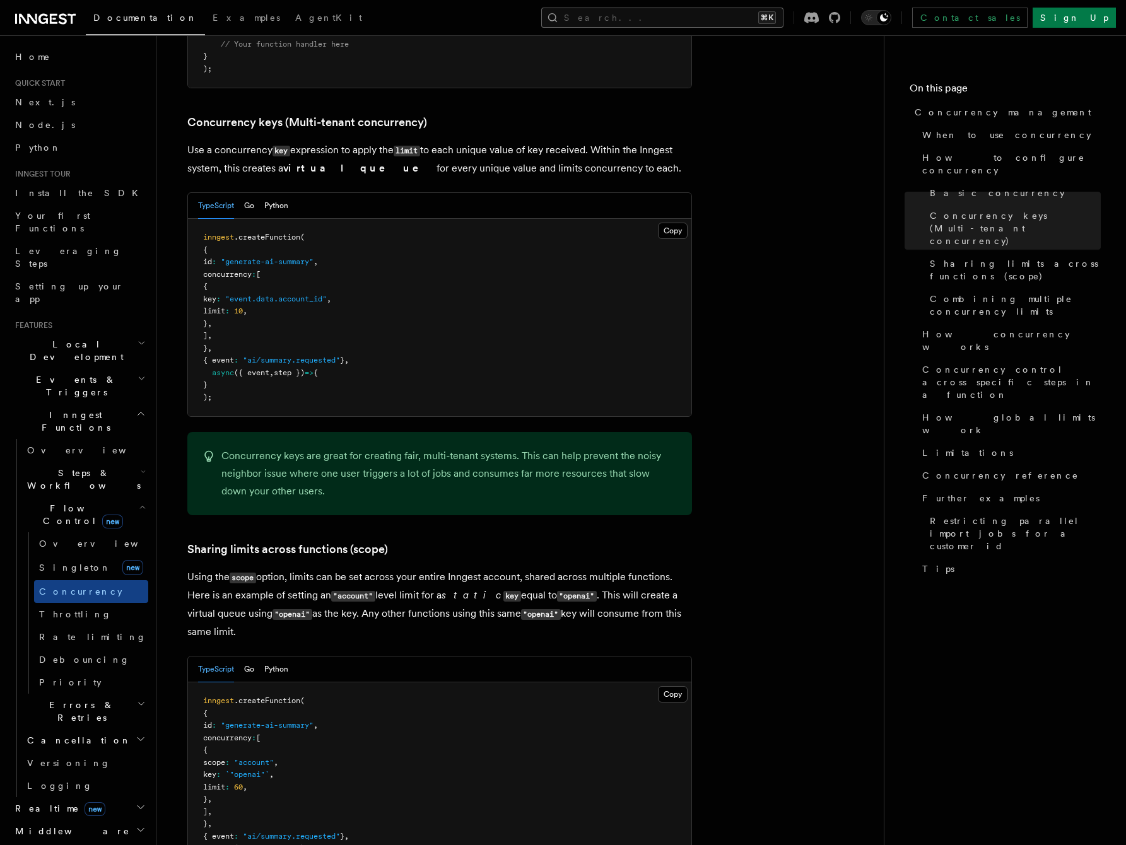
click at [689, 15] on button "Search... ⌘K" at bounding box center [662, 18] width 242 height 20
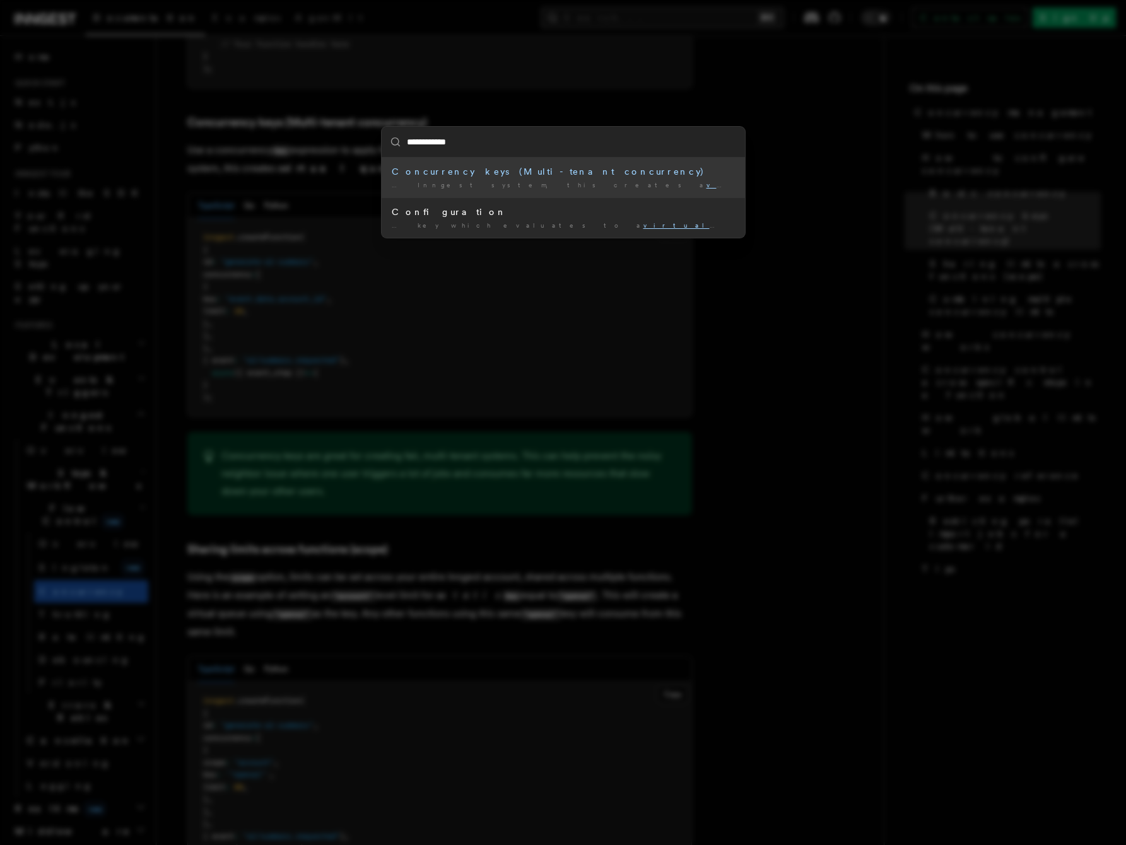
type input "**********"
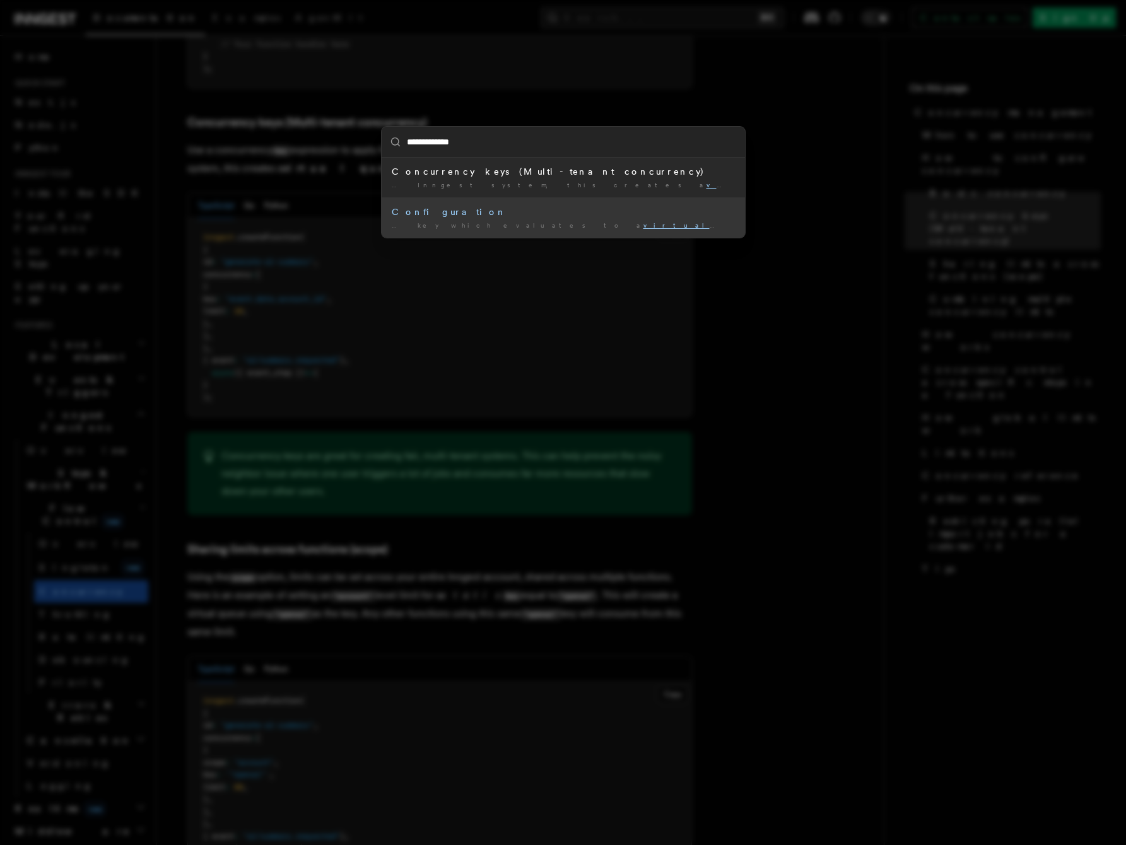
click at [424, 221] on div "… key which evaluates to a virtual queue name. account: every …" at bounding box center [563, 225] width 343 height 9
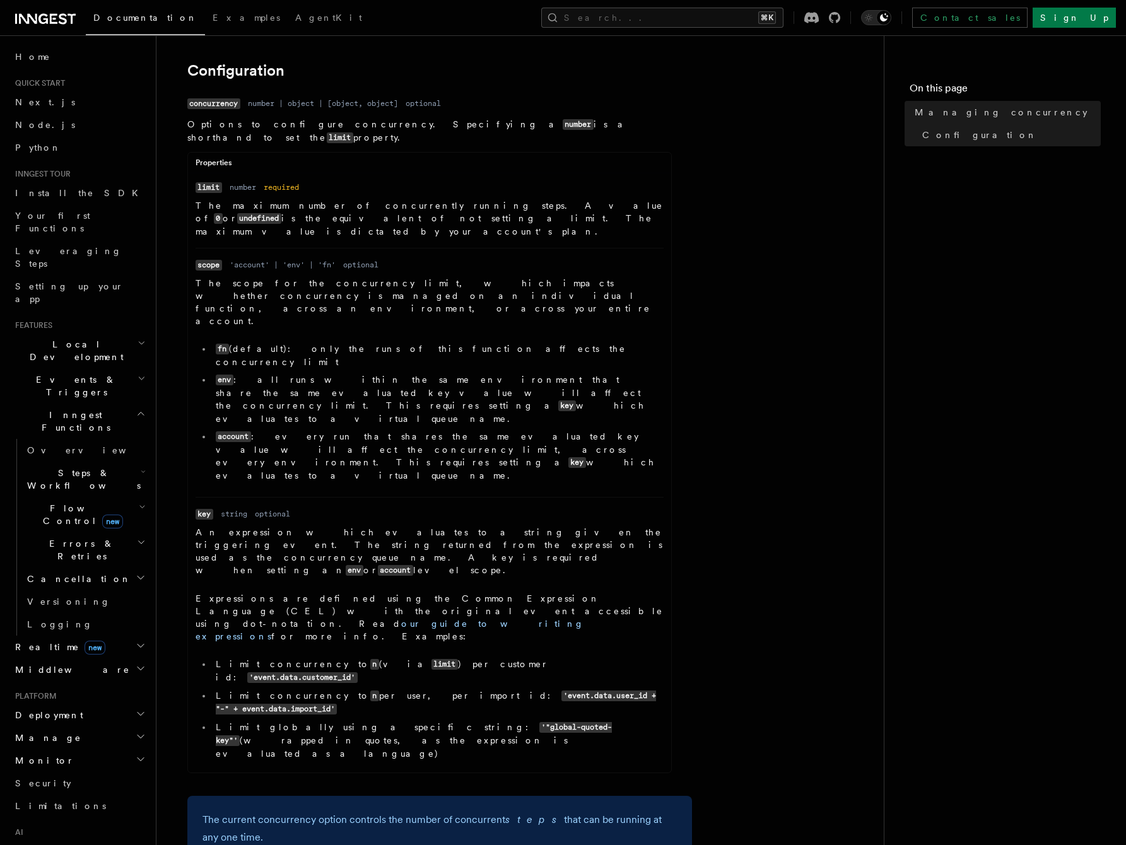
scroll to position [525, 0]
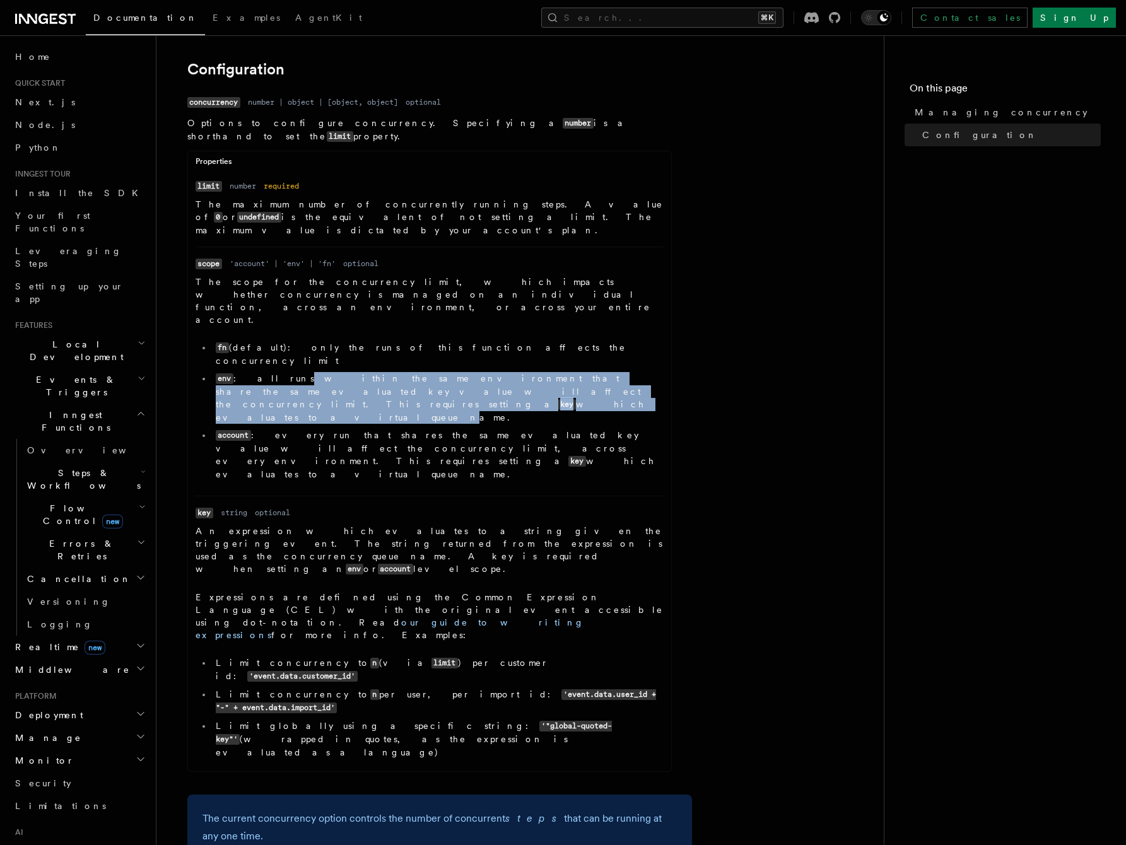
drag, startPoint x: 265, startPoint y: 313, endPoint x: 481, endPoint y: 321, distance: 215.2
click at [481, 372] on li "env : all runs within the same environment that share the same evaluated key va…" at bounding box center [438, 398] width 452 height 52
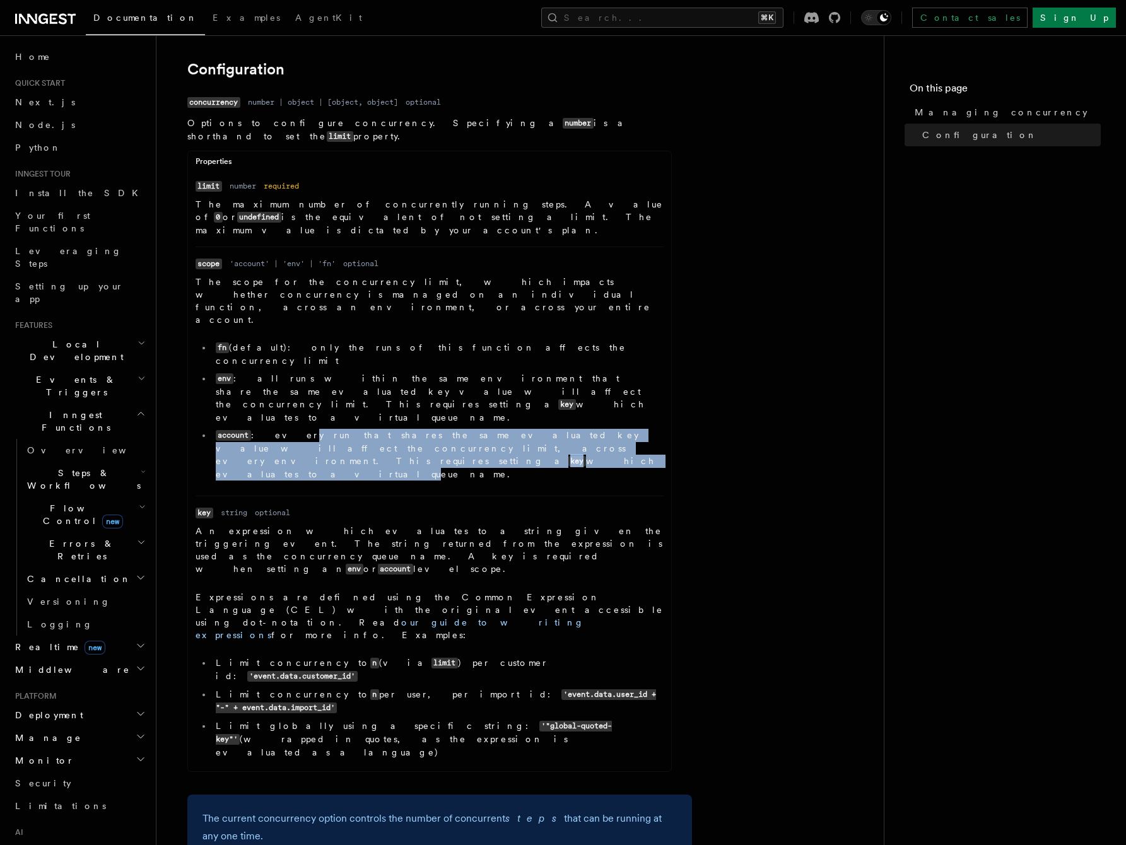
drag, startPoint x: 274, startPoint y: 346, endPoint x: 489, endPoint y: 359, distance: 214.8
click at [489, 429] on li "account : every run that shares the same evaluated key value will affect the co…" at bounding box center [438, 455] width 452 height 52
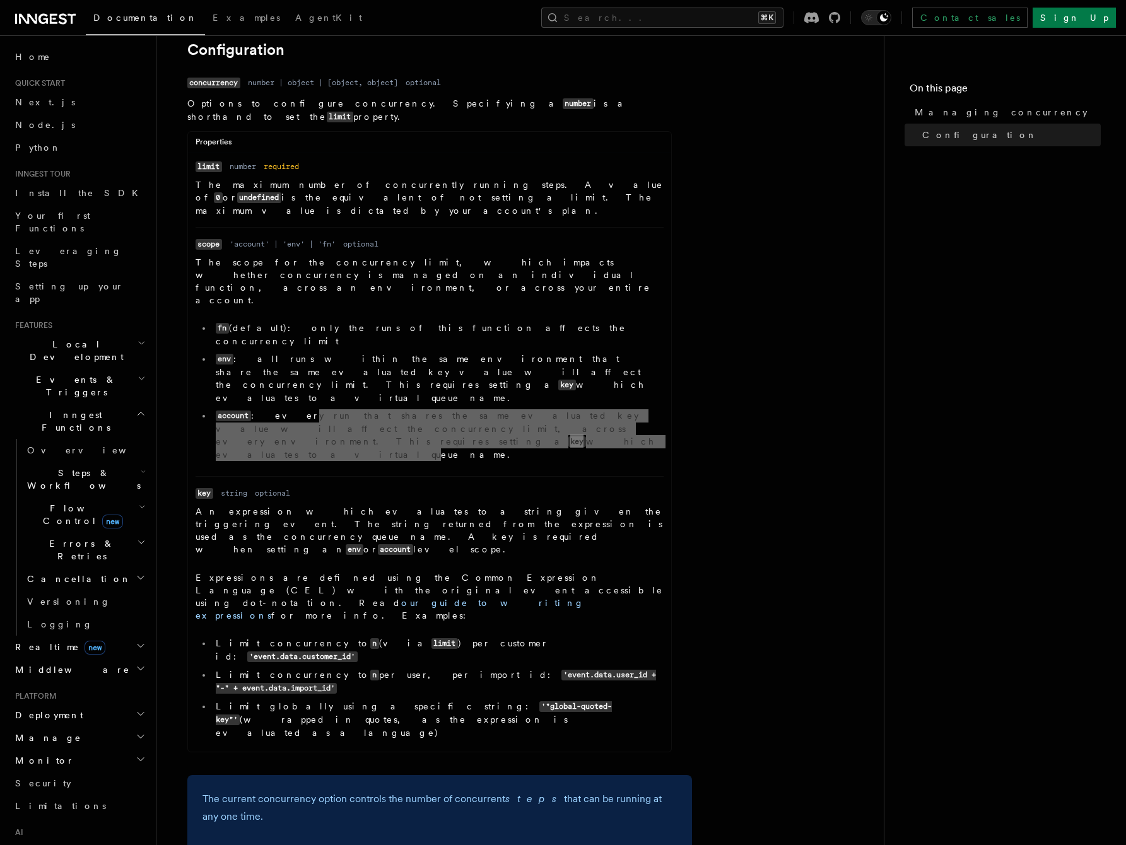
scroll to position [537, 0]
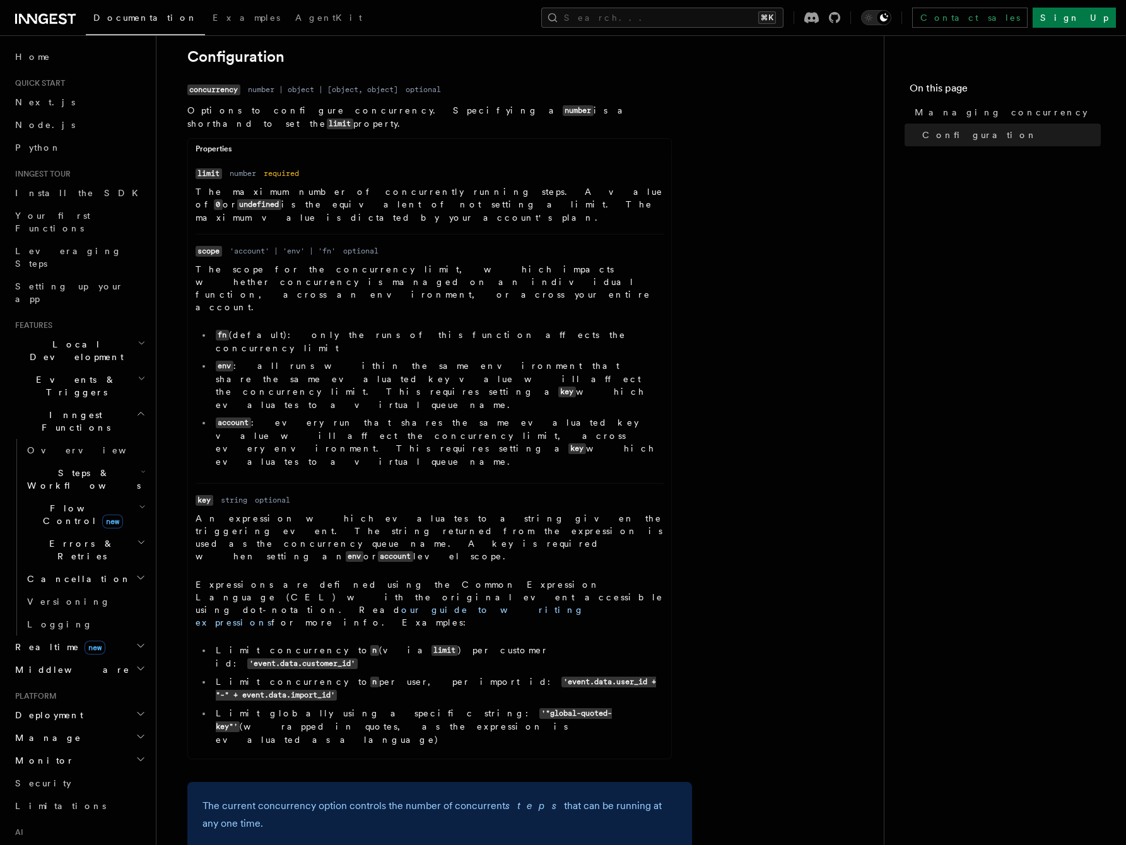
click at [390, 416] on li "account : every run that shares the same evaluated key value will affect the co…" at bounding box center [438, 442] width 452 height 52
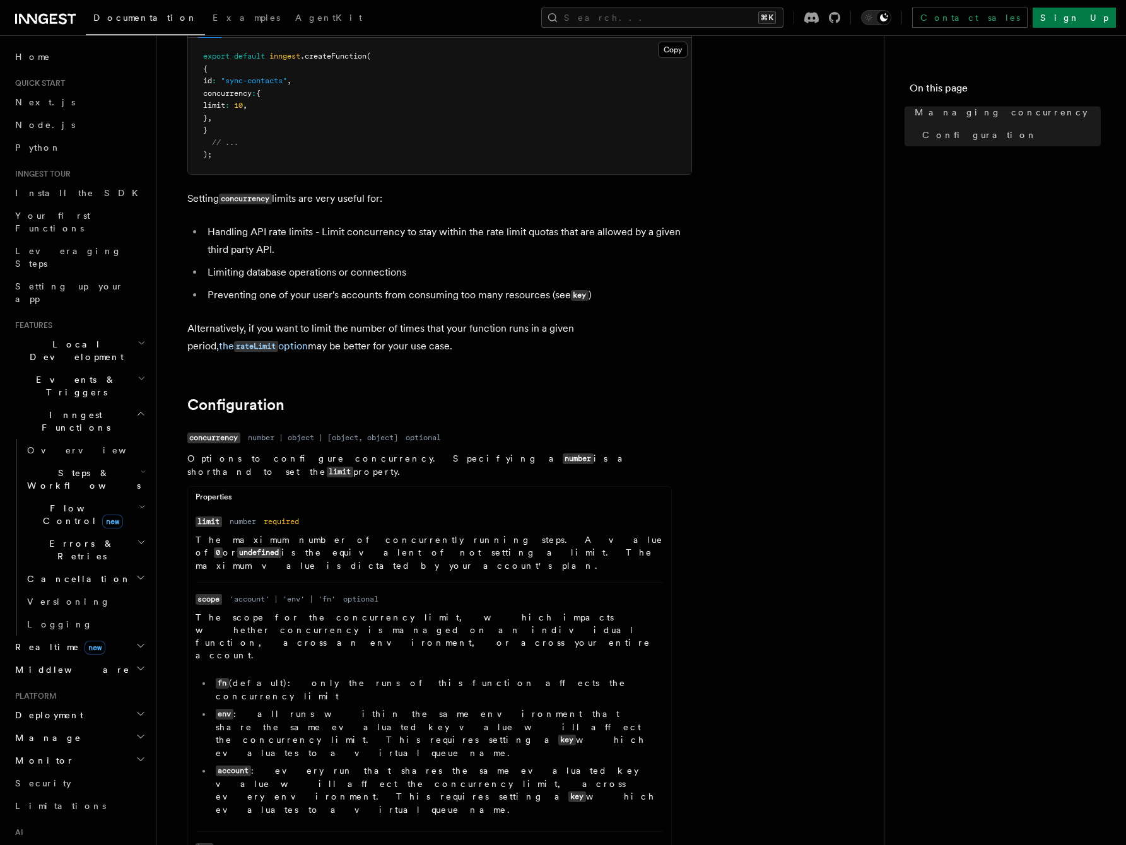
scroll to position [0, 0]
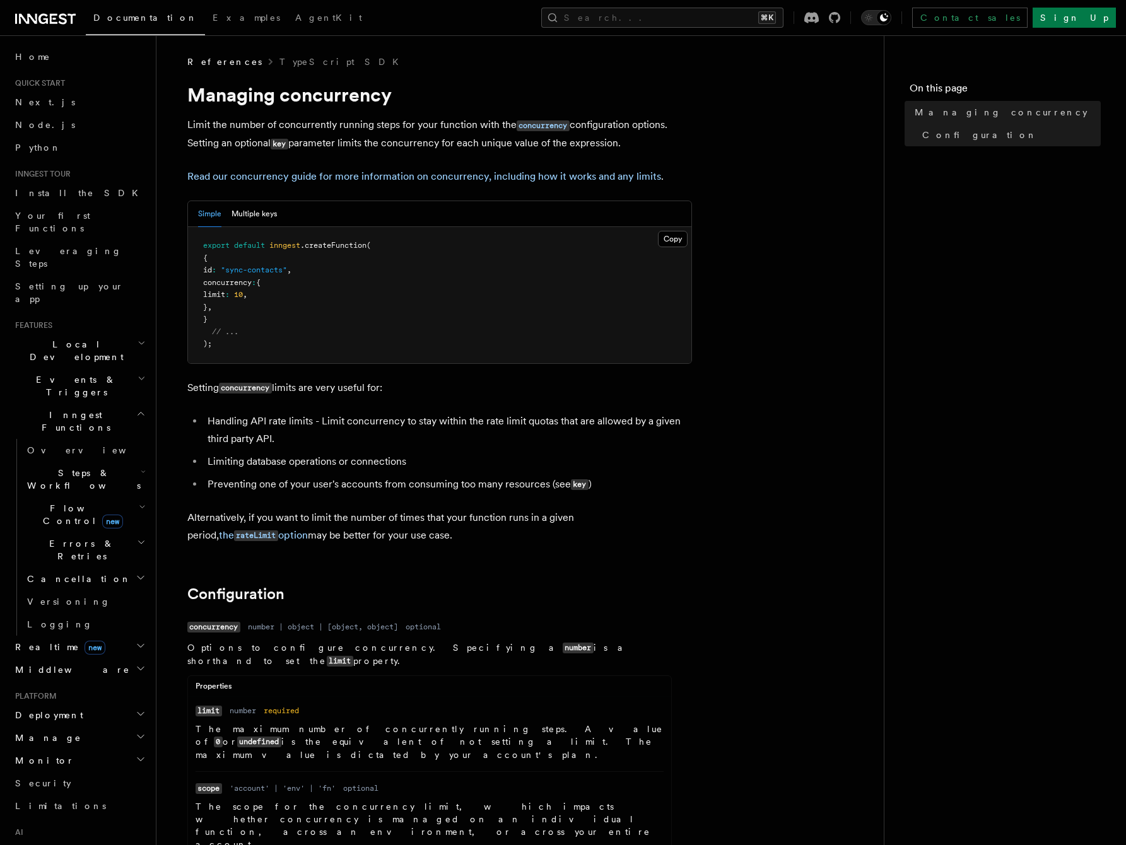
click at [240, 314] on pre "export default inngest .createFunction ( { id : "sync-contacts" , concurrency :…" at bounding box center [439, 295] width 503 height 136
drag, startPoint x: 225, startPoint y: 309, endPoint x: 220, endPoint y: 284, distance: 25.1
click at [220, 284] on code "export default inngest .createFunction ( { id : "sync-contacts" , concurrency :…" at bounding box center [287, 294] width 168 height 107
copy code "concurrency : { limit : 10 , }"
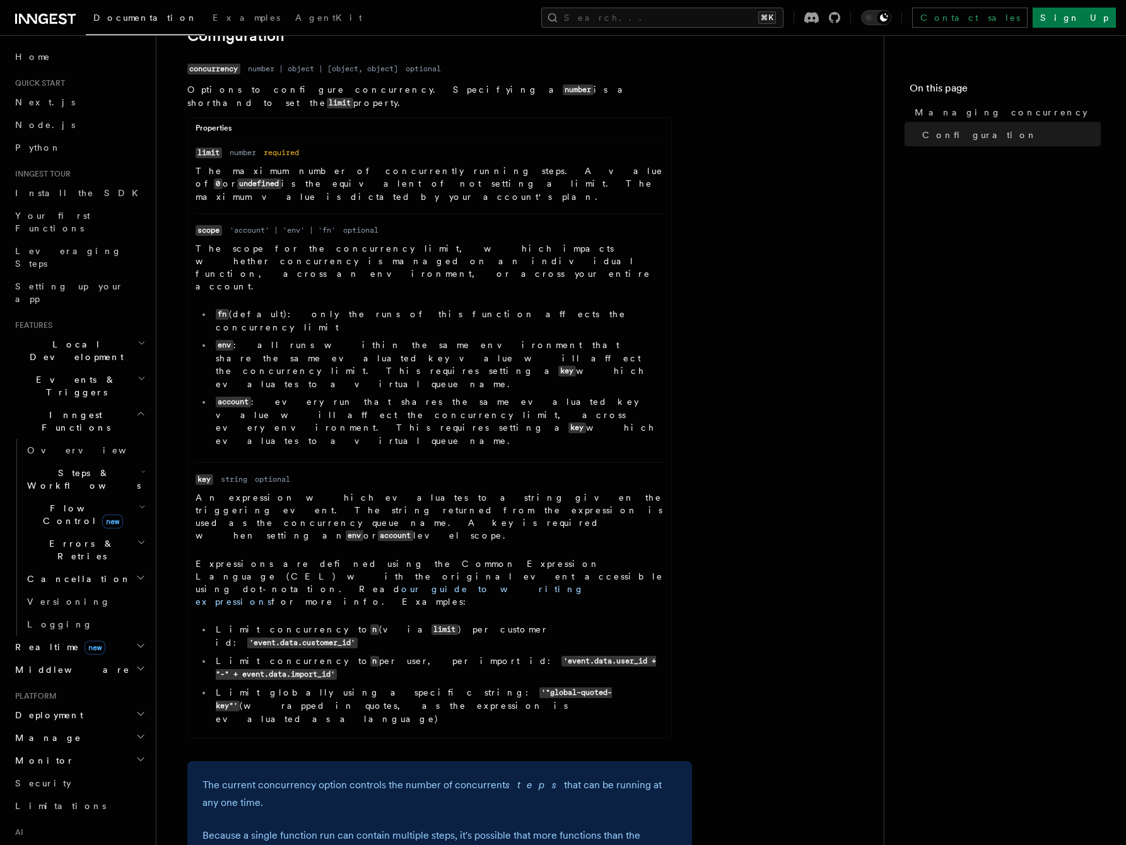
scroll to position [414, 0]
